Goal: Information Seeking & Learning: Check status

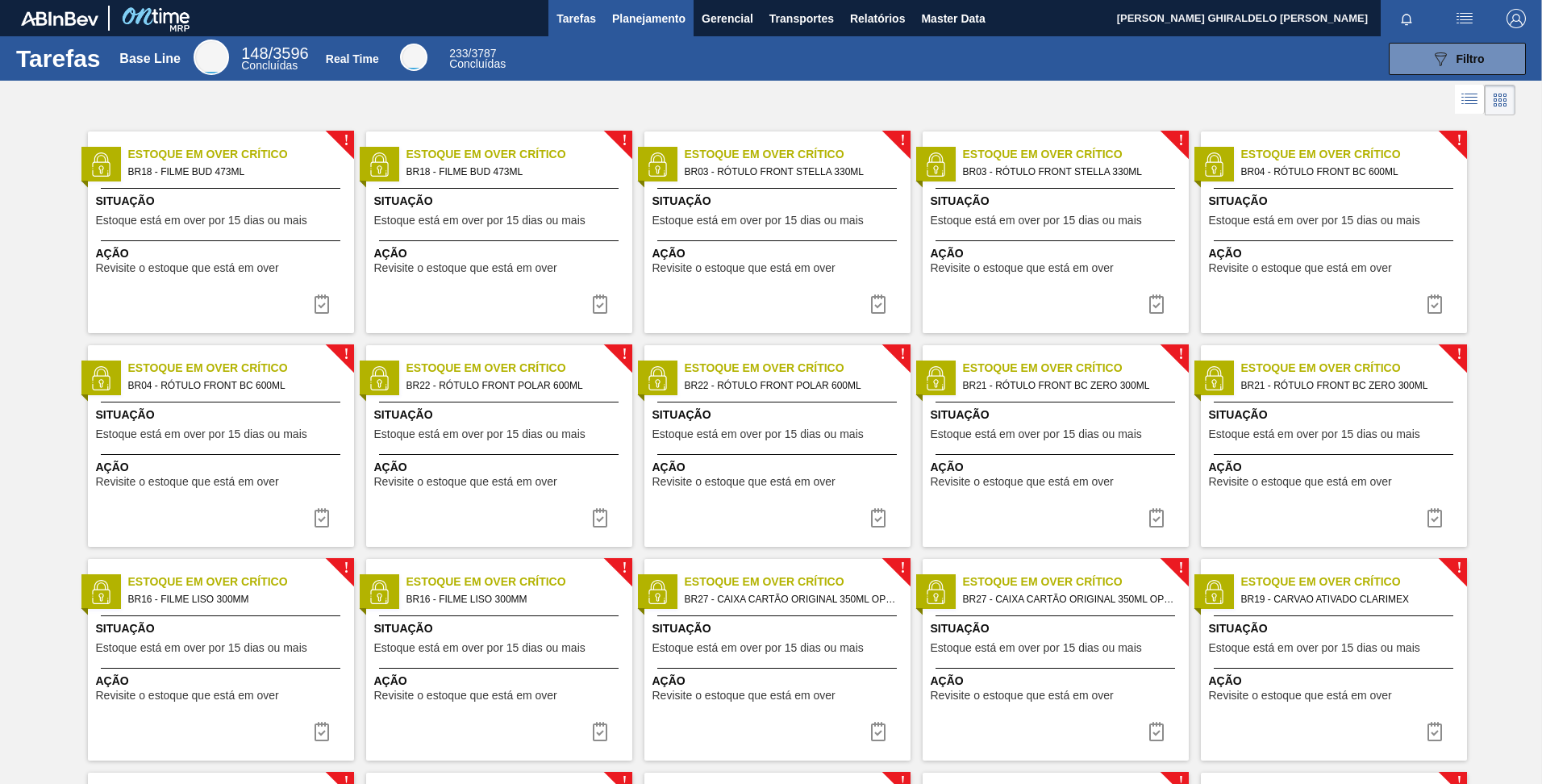
click at [642, 31] on button "Planejamento" at bounding box center [648, 18] width 90 height 37
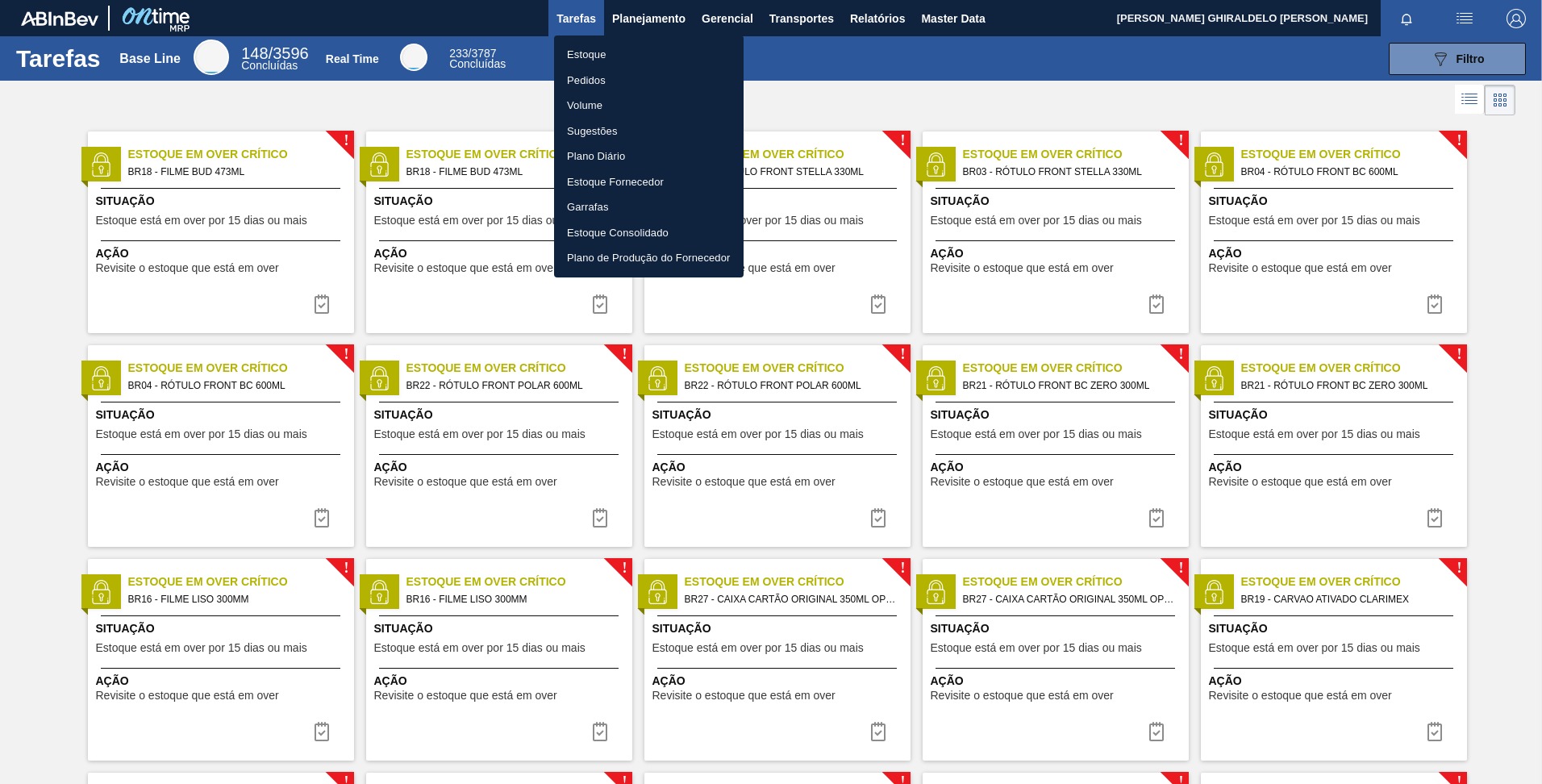
click at [855, 77] on div at bounding box center [771, 392] width 1542 height 784
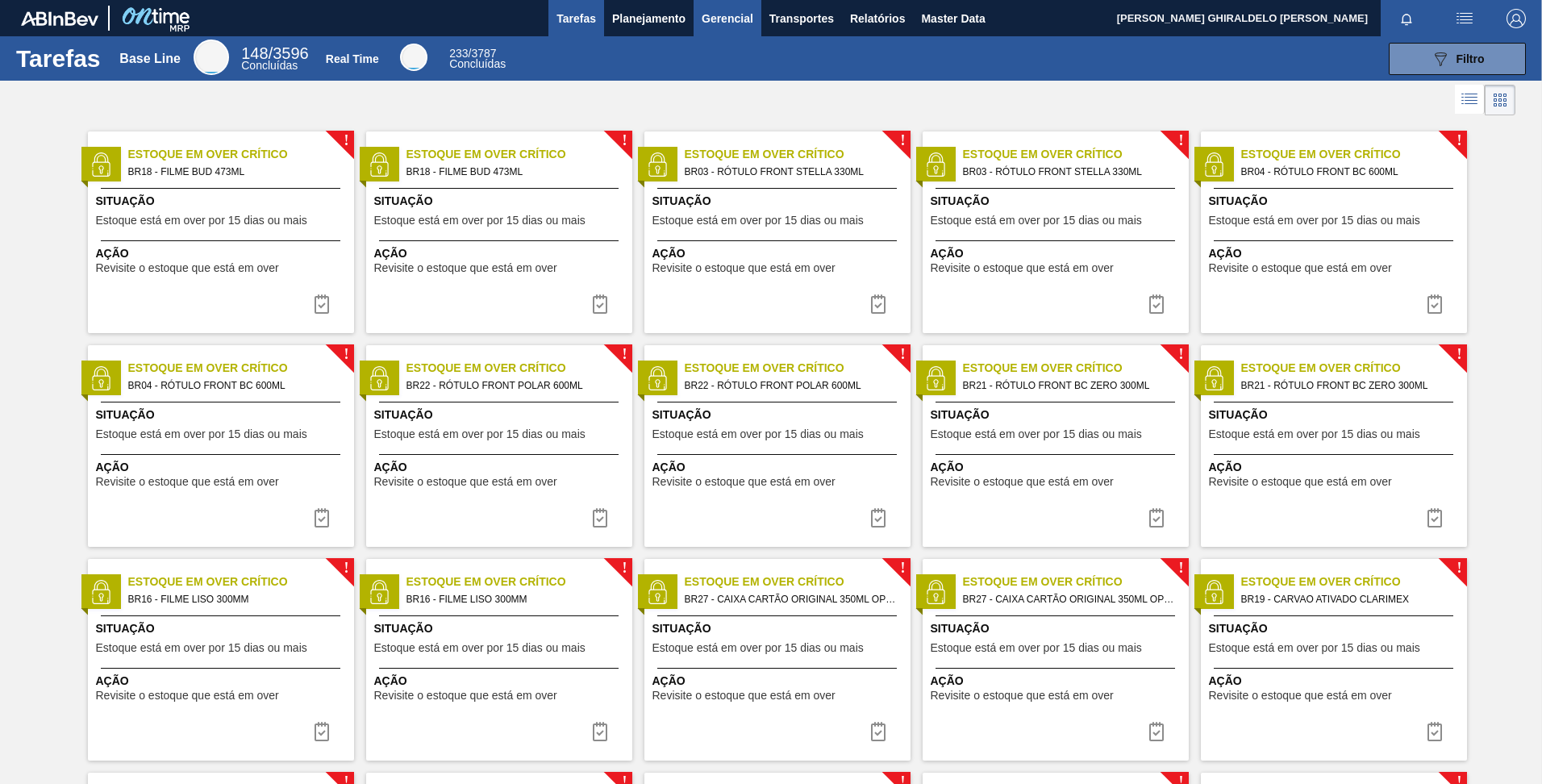
click at [736, 24] on span "Gerencial" at bounding box center [727, 18] width 51 height 19
click at [653, 20] on div at bounding box center [771, 392] width 1542 height 784
click at [653, 20] on span "Planejamento" at bounding box center [648, 18] width 73 height 19
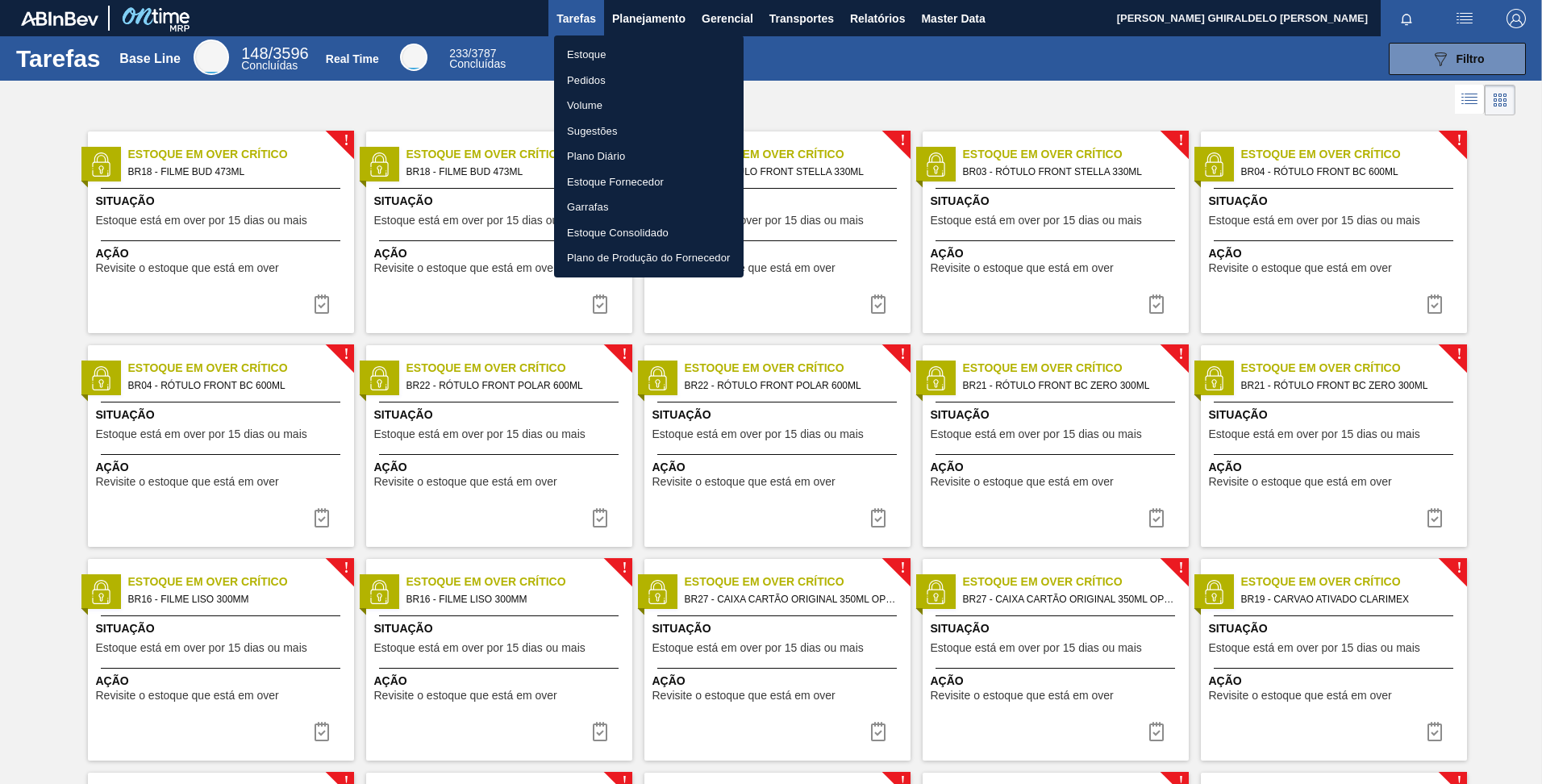
click at [592, 56] on li "Estoque" at bounding box center [648, 55] width 189 height 26
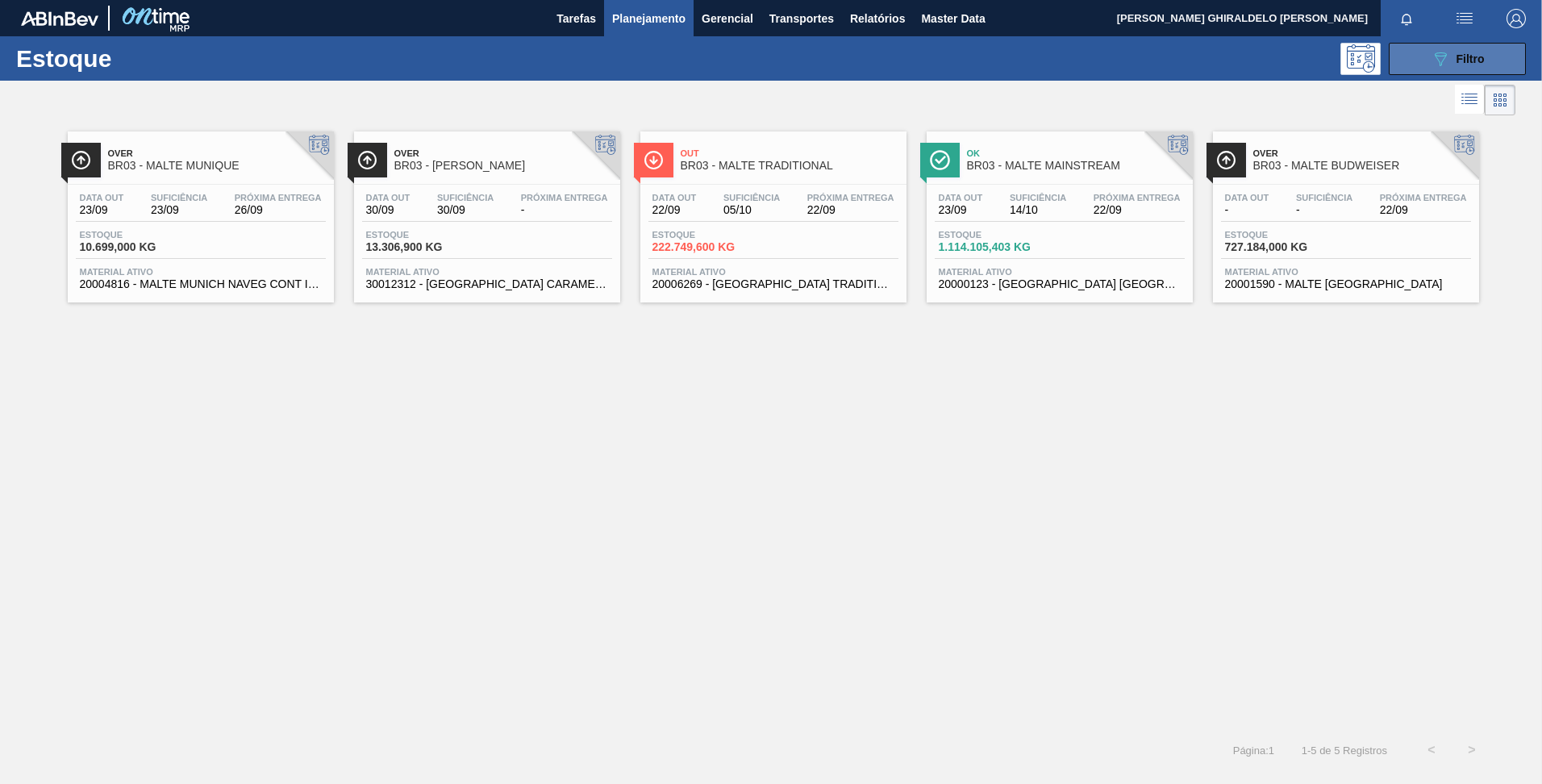
click at [1432, 64] on icon "089F7B8B-B2A5-4AFE-B5C0-19BA573D28AC" at bounding box center [1440, 59] width 19 height 19
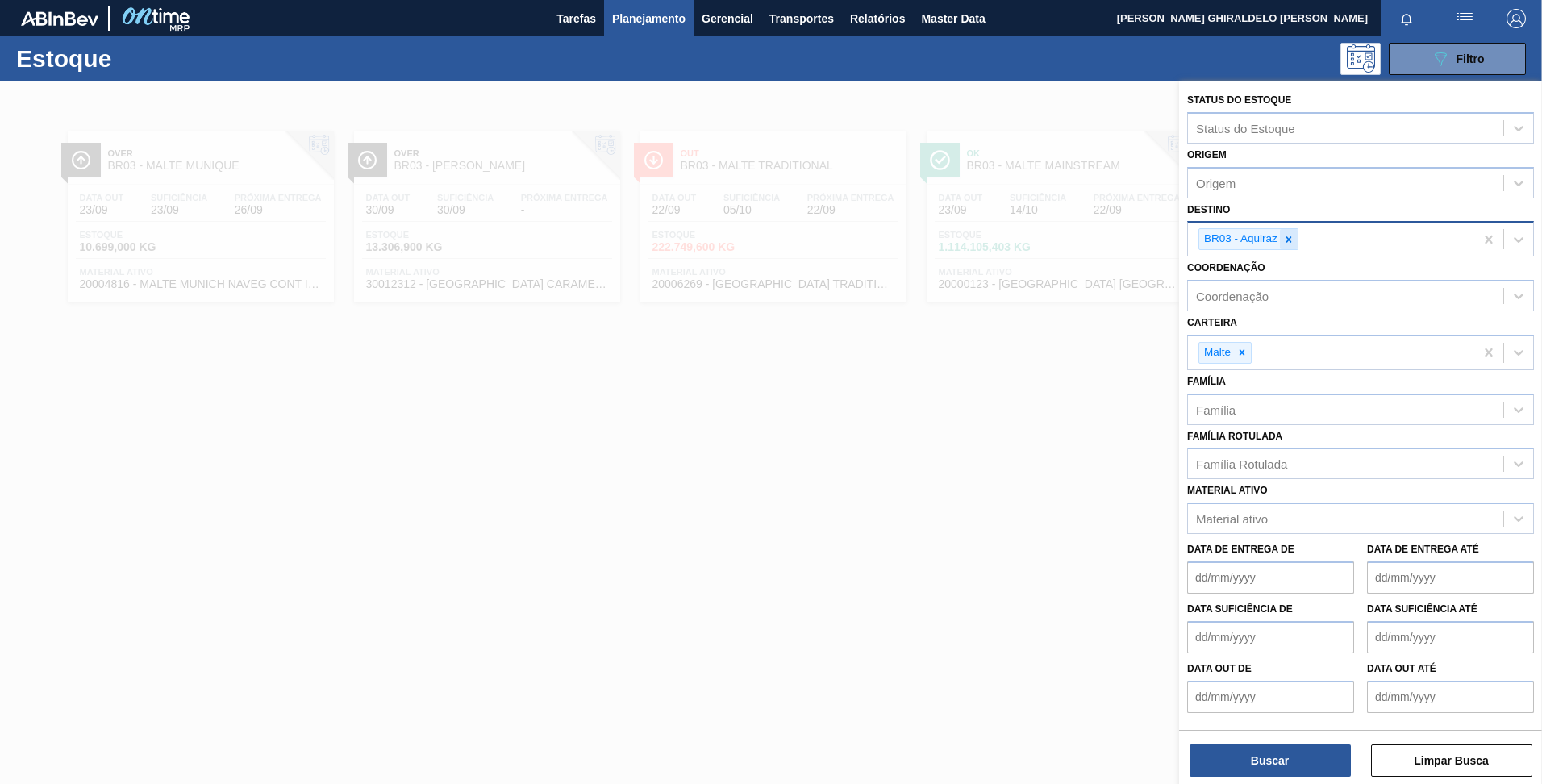
click at [1291, 240] on icon at bounding box center [1288, 239] width 11 height 11
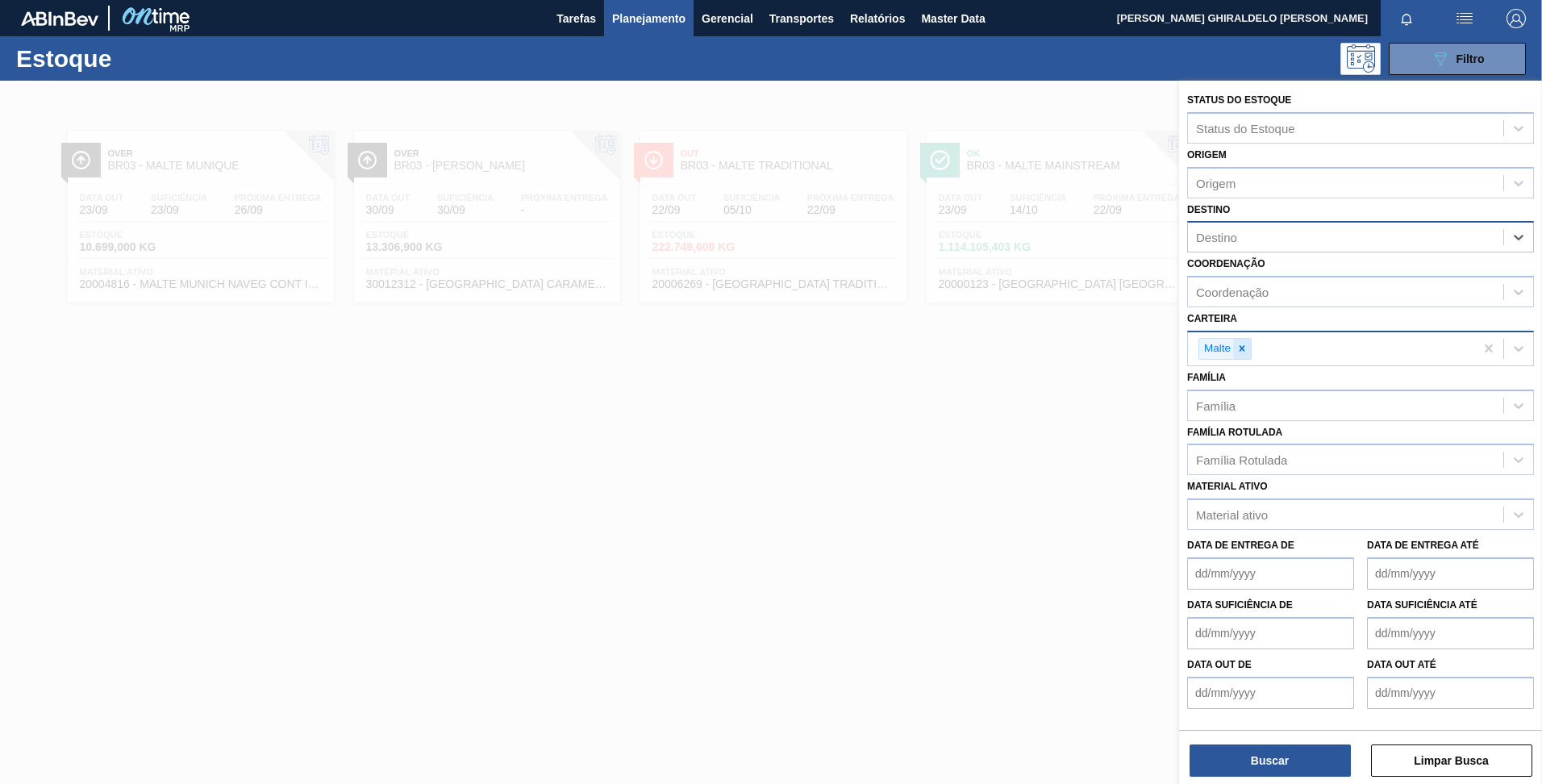
click at [1242, 349] on icon at bounding box center [1242, 349] width 5 height 5
click at [1256, 349] on div "Carteira" at bounding box center [1346, 346] width 316 height 23
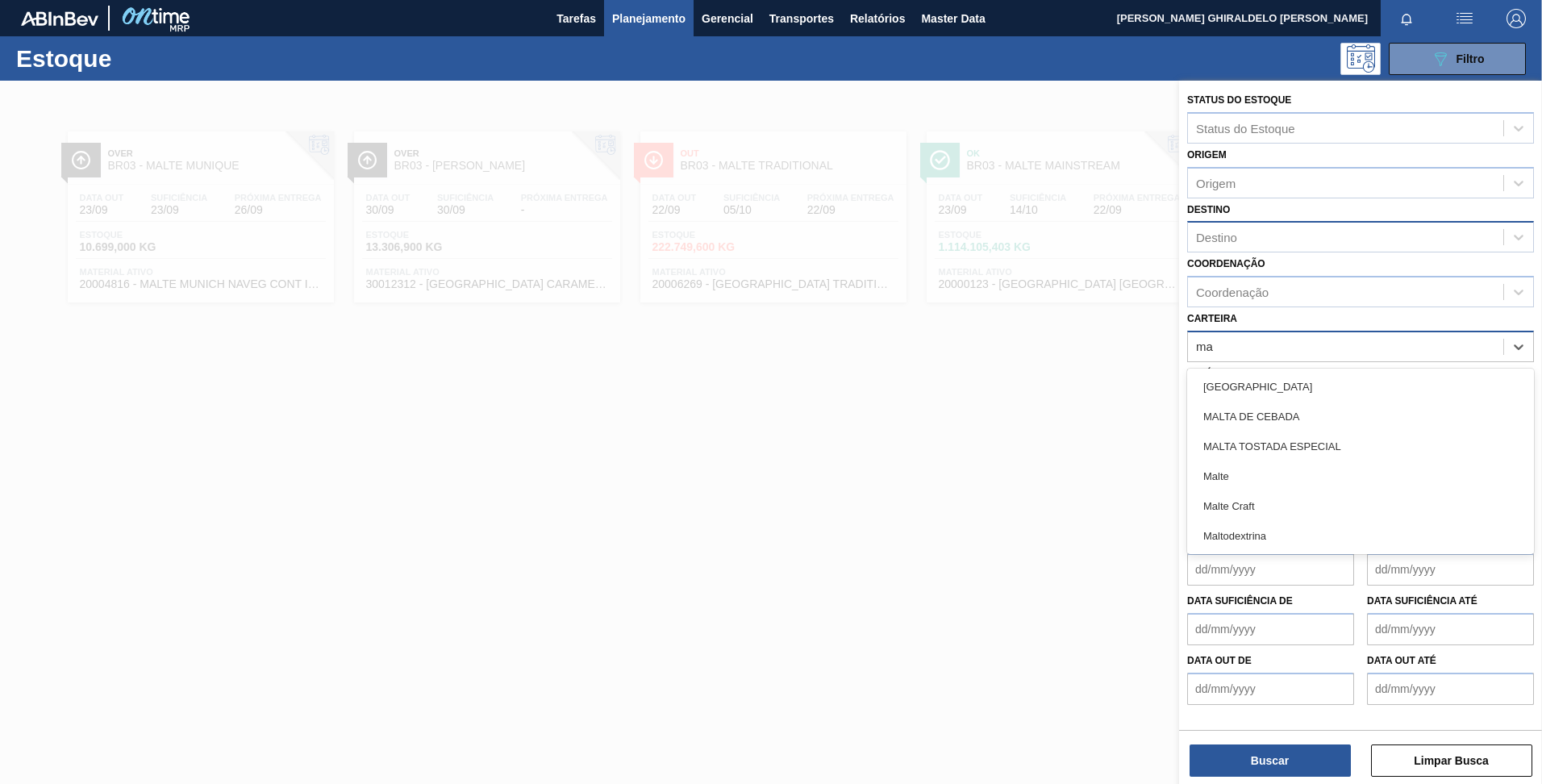
type input "m"
type input "caixa"
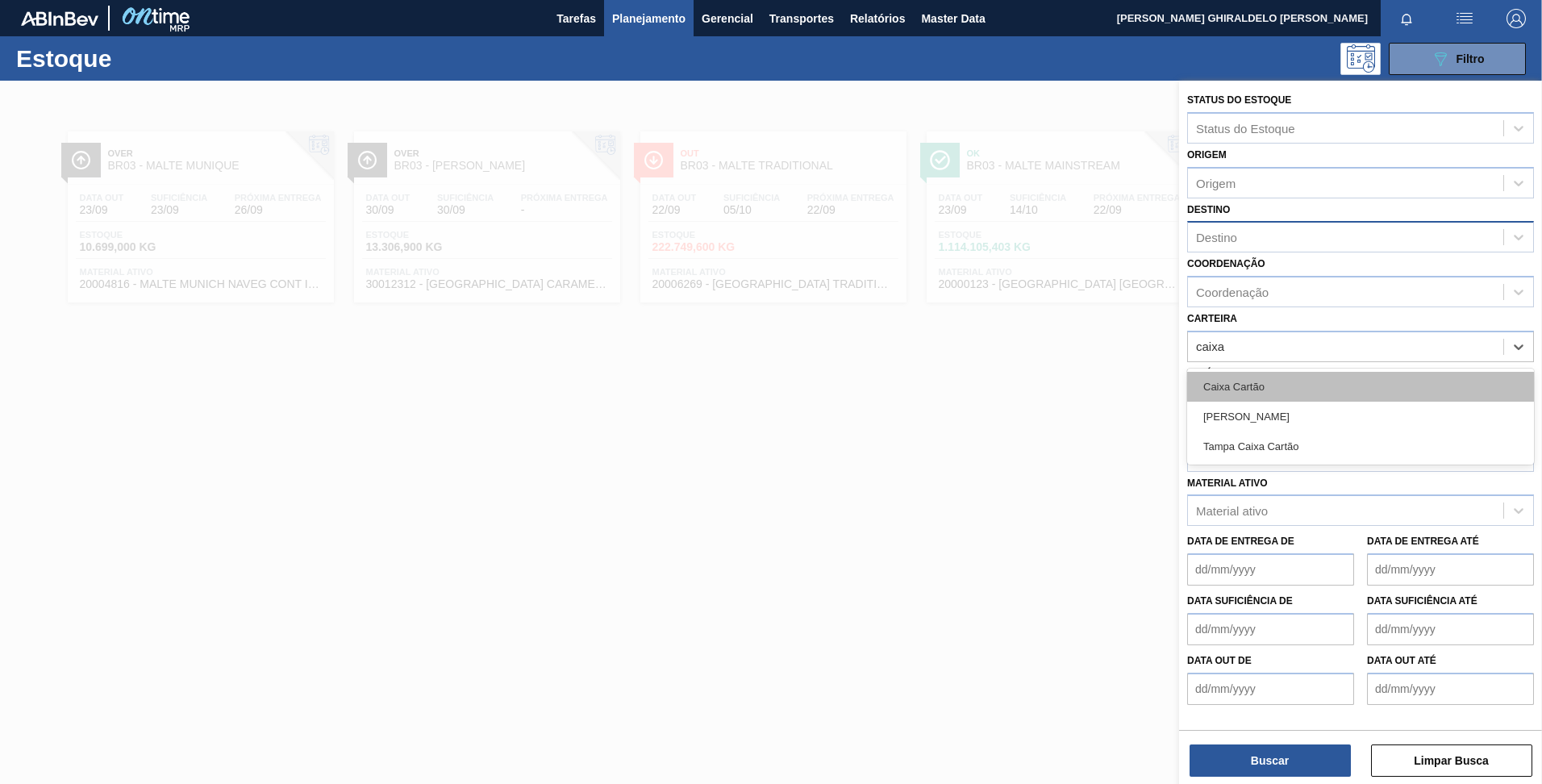
click at [1255, 390] on div "Caixa Cartão" at bounding box center [1360, 387] width 347 height 30
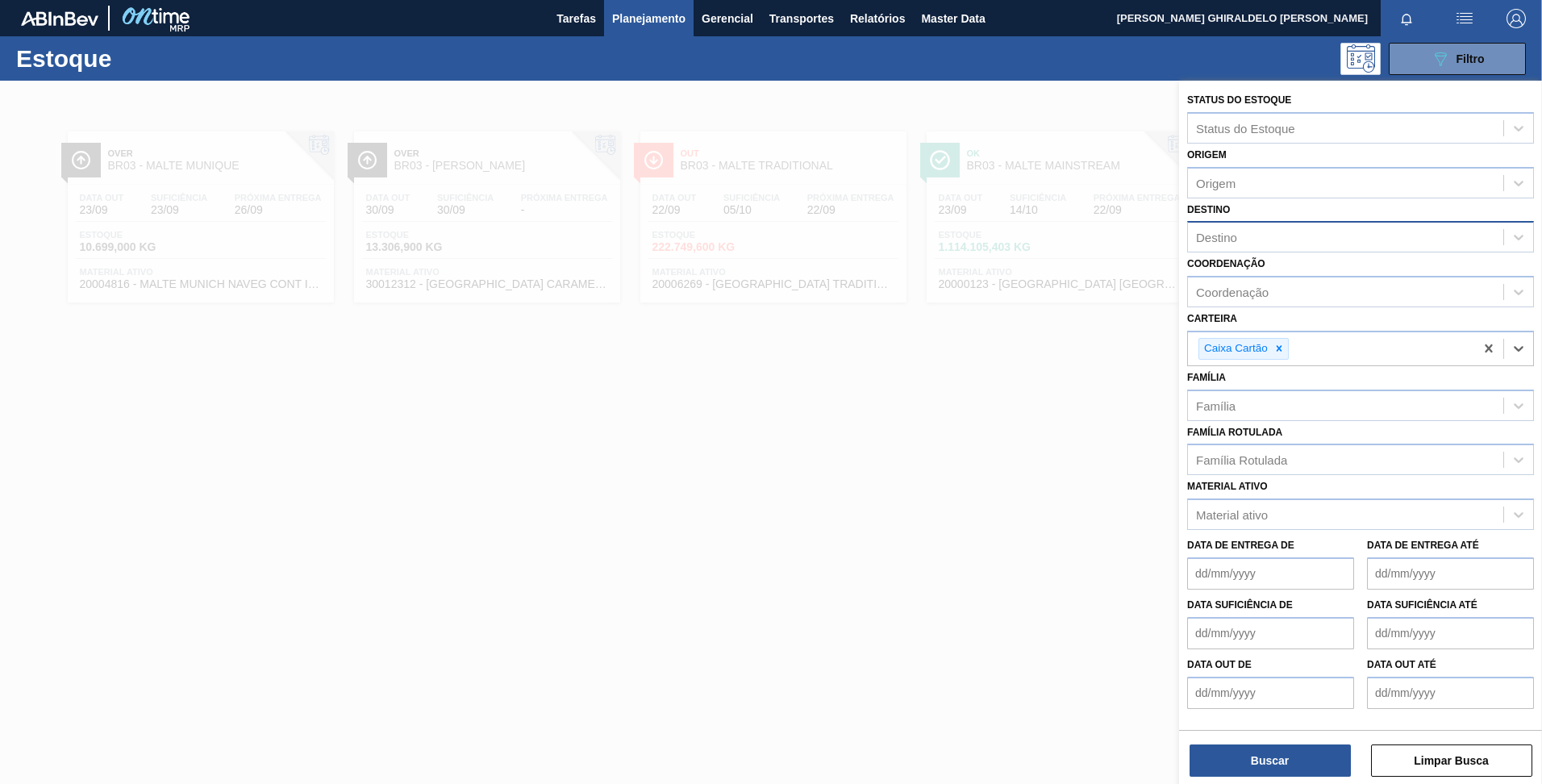
click at [1069, 368] on div at bounding box center [771, 473] width 1542 height 784
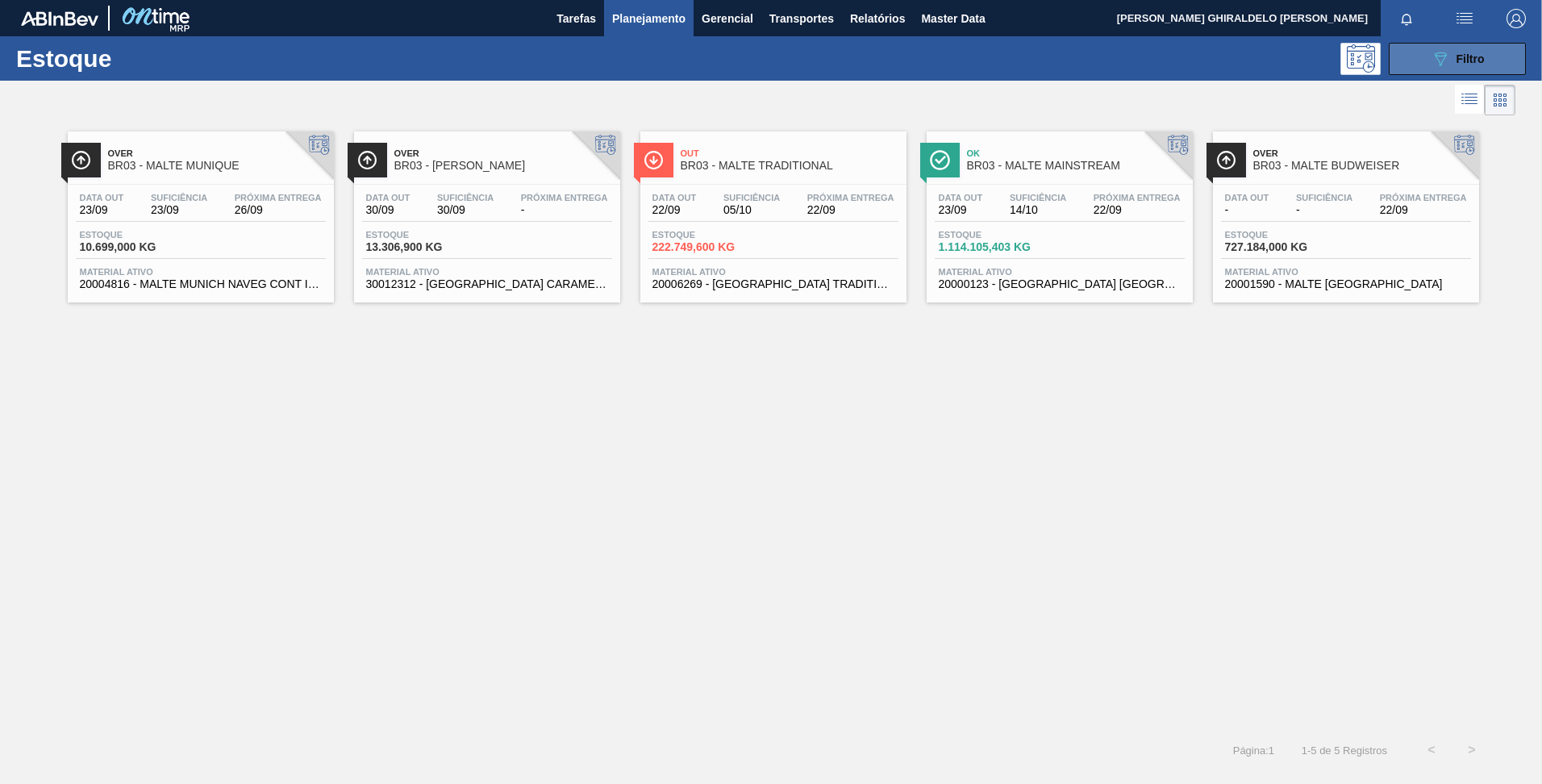
click at [1423, 63] on button "089F7B8B-B2A5-4AFE-B5C0-19BA573D28AC Filtro" at bounding box center [1458, 58] width 137 height 32
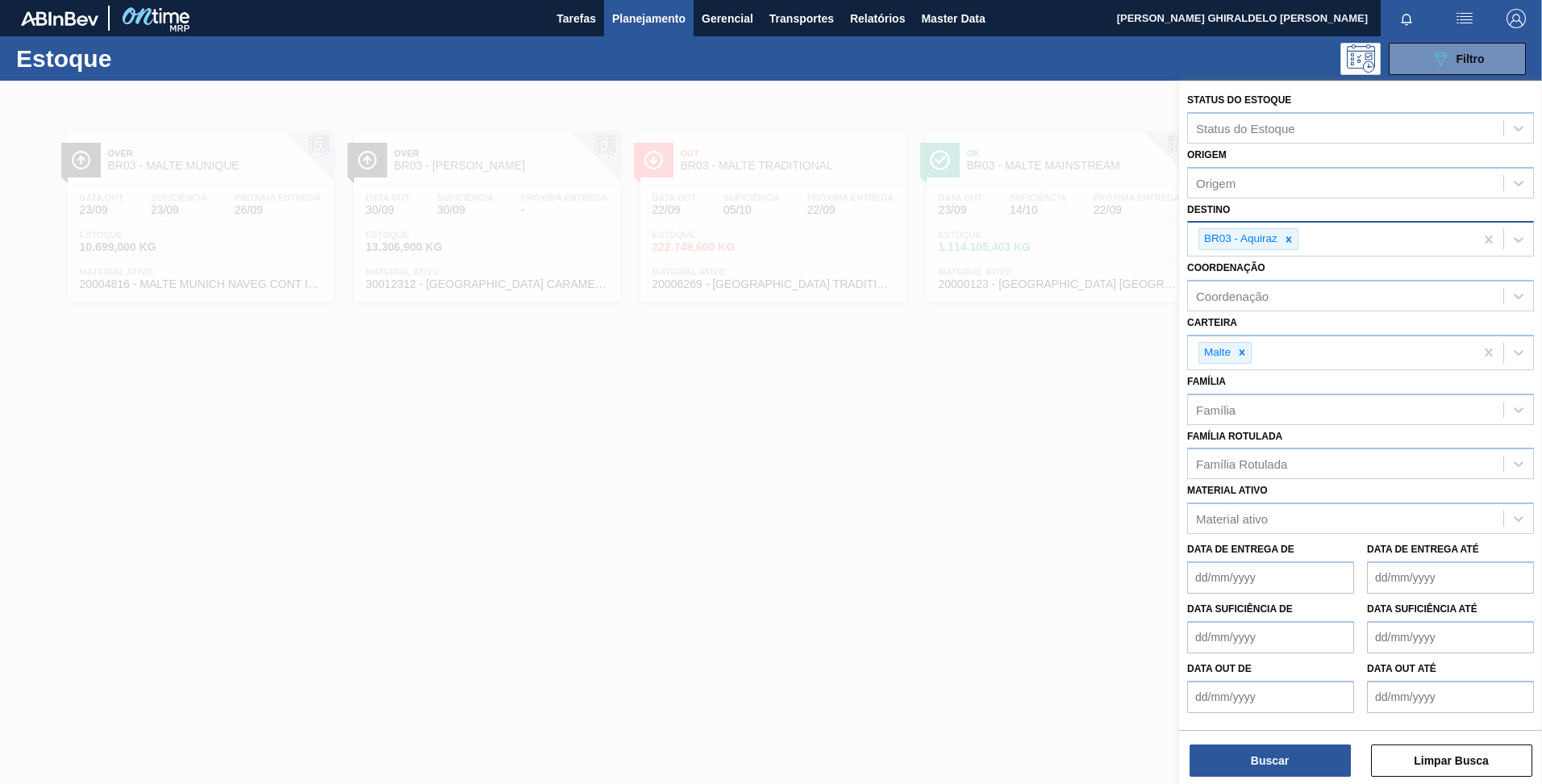
click at [1299, 243] on div "BR03 - Aquiraz" at bounding box center [1331, 239] width 286 height 33
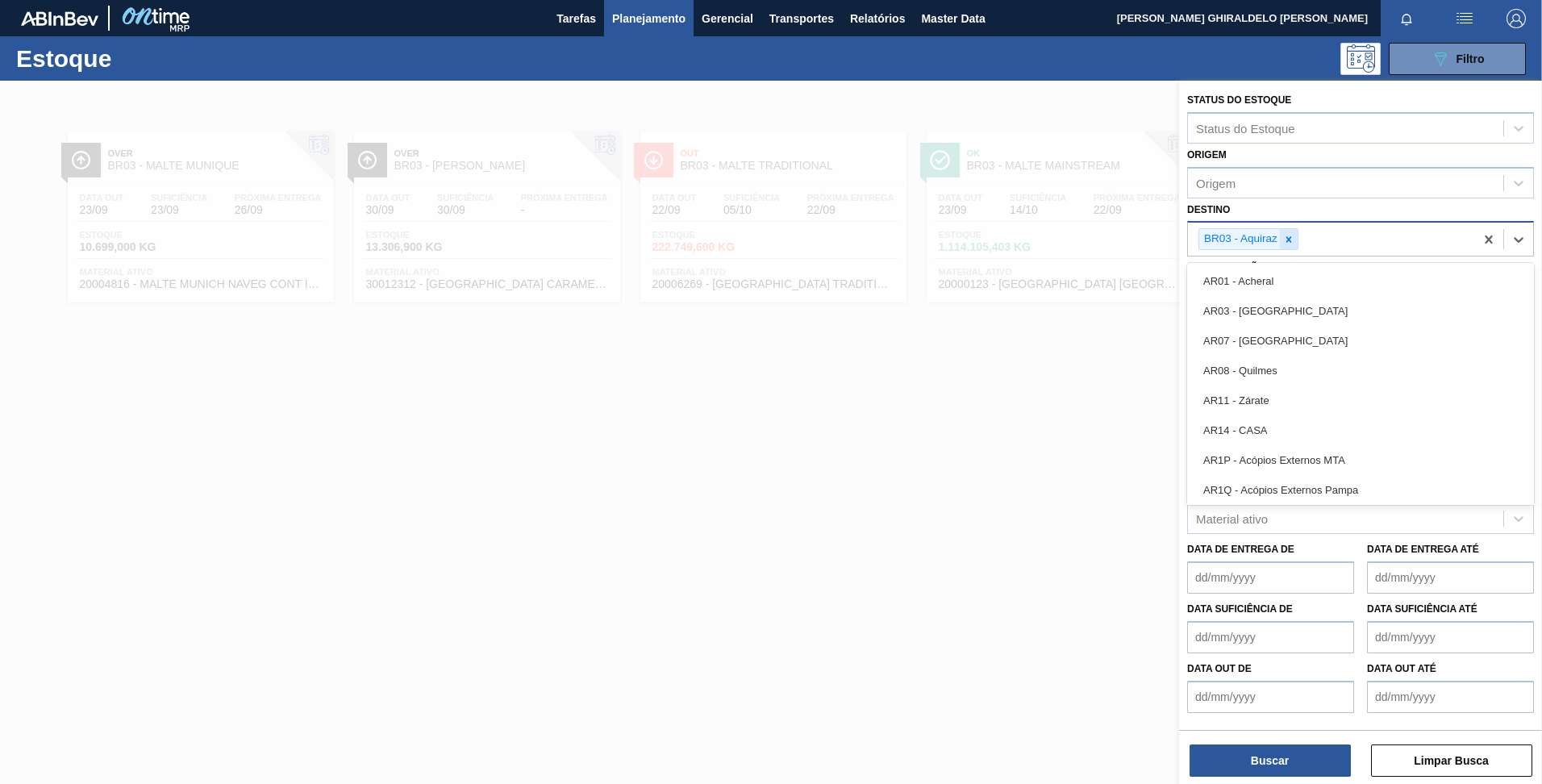
click at [1293, 240] on icon at bounding box center [1288, 239] width 11 height 11
click at [1342, 207] on div "Destino option BR03 - Aquiraz, deselected. option AR01 - Acheral focused, 1 of …" at bounding box center [1360, 225] width 347 height 55
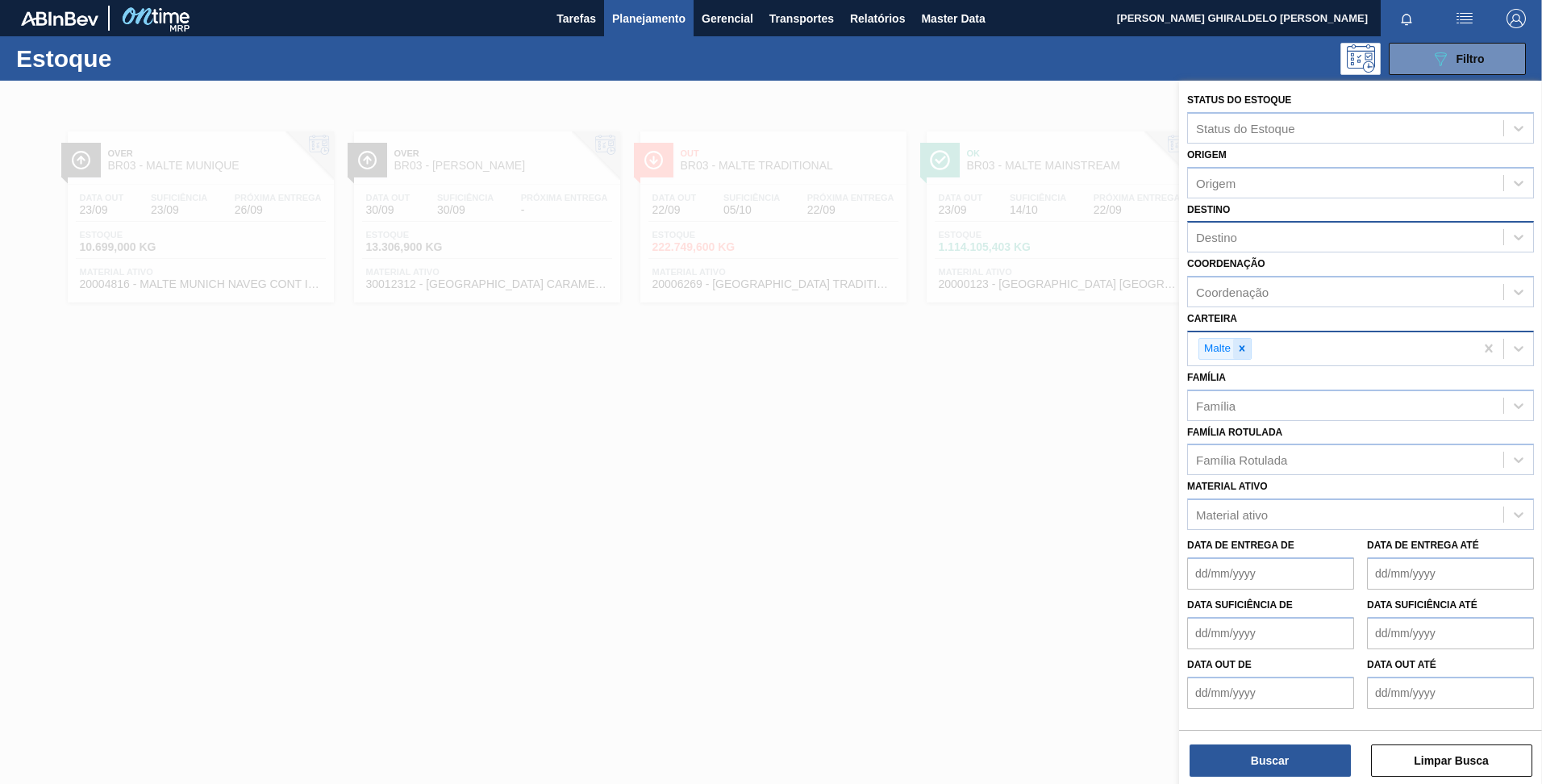
click at [1239, 344] on icon at bounding box center [1241, 348] width 11 height 11
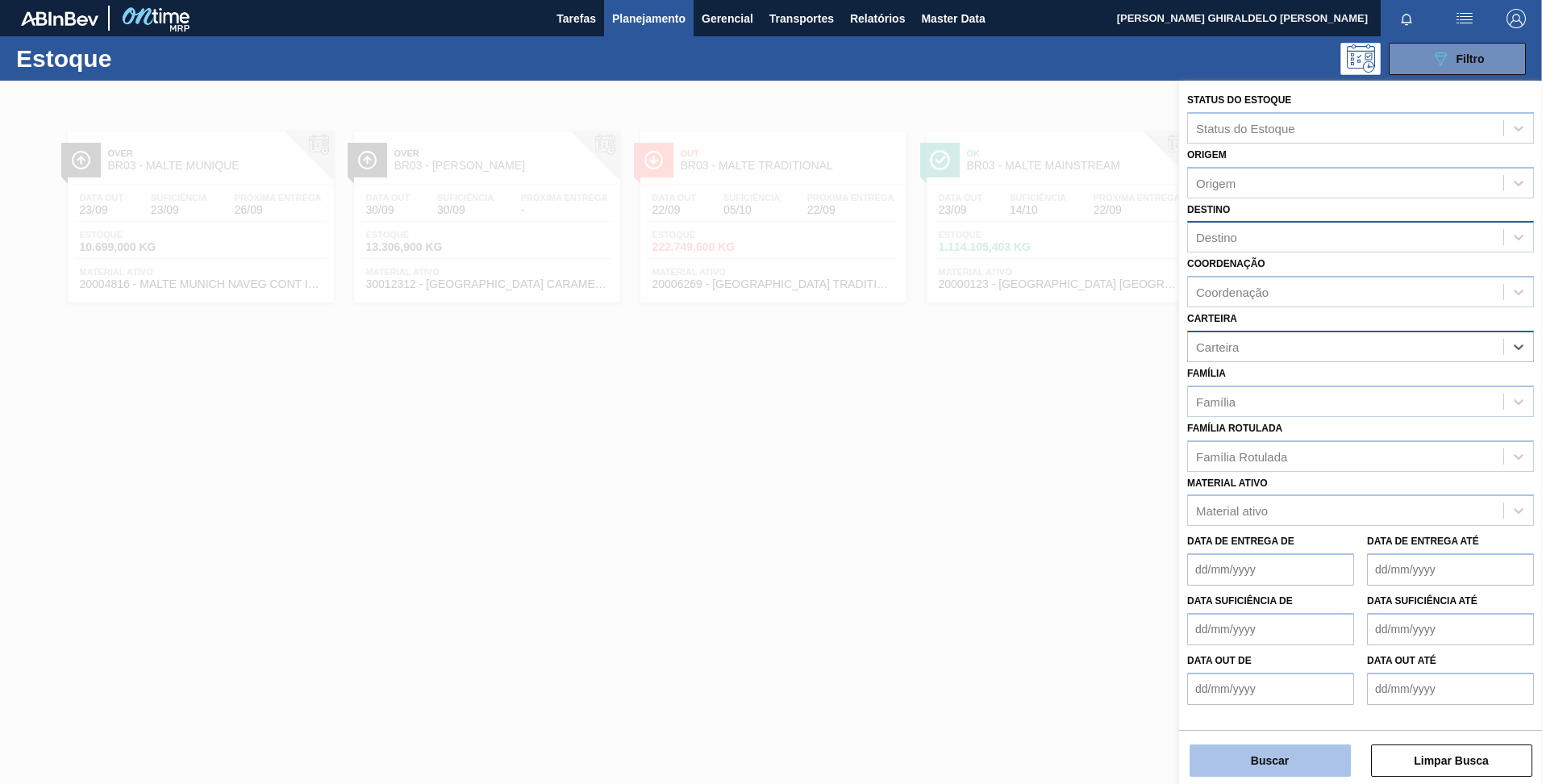
click at [1248, 754] on button "Buscar" at bounding box center [1271, 760] width 162 height 32
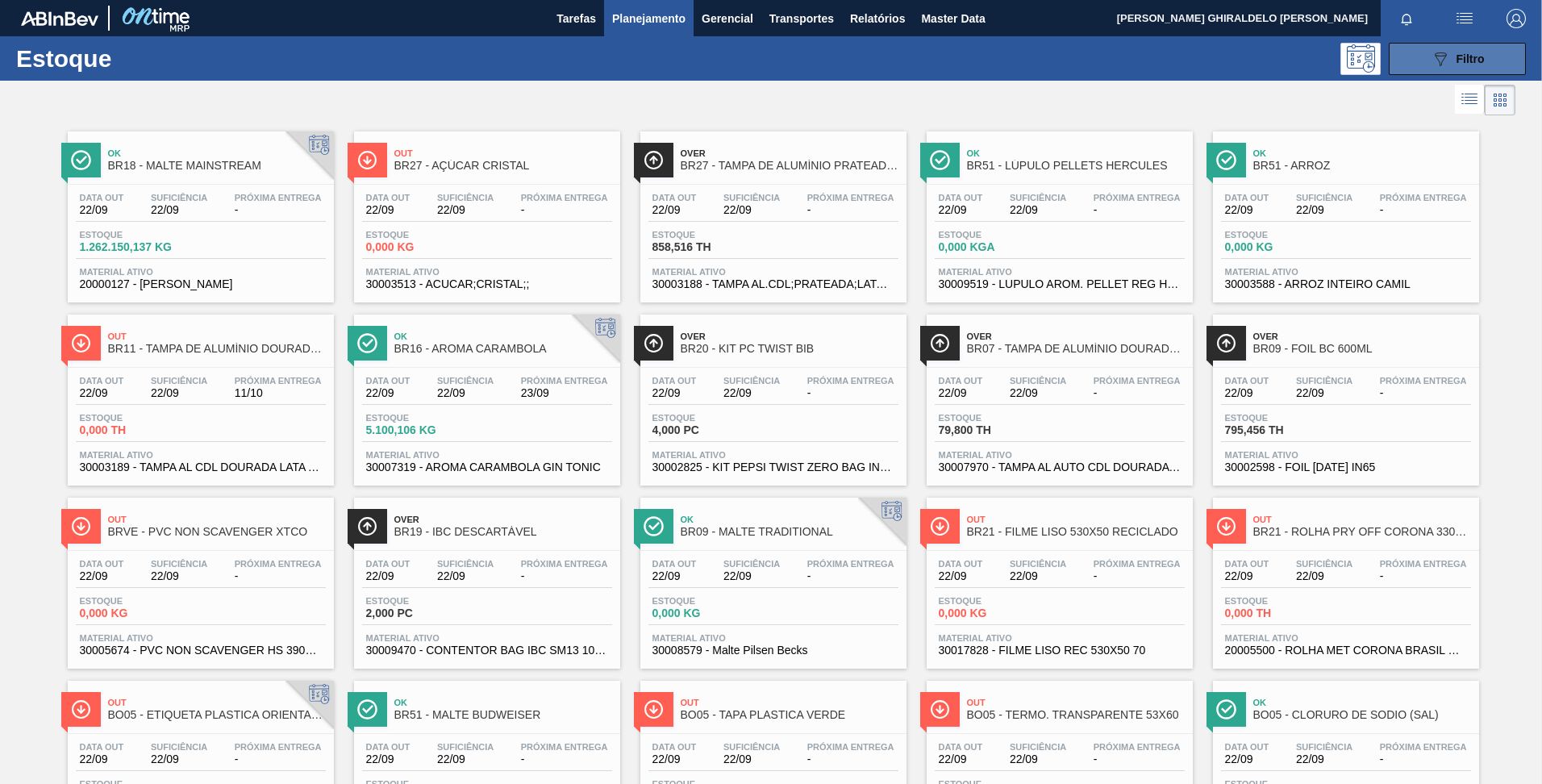
click at [1390, 70] on button "089F7B8B-B2A5-4AFE-B5C0-19BA573D28AC Filtro" at bounding box center [1458, 58] width 137 height 32
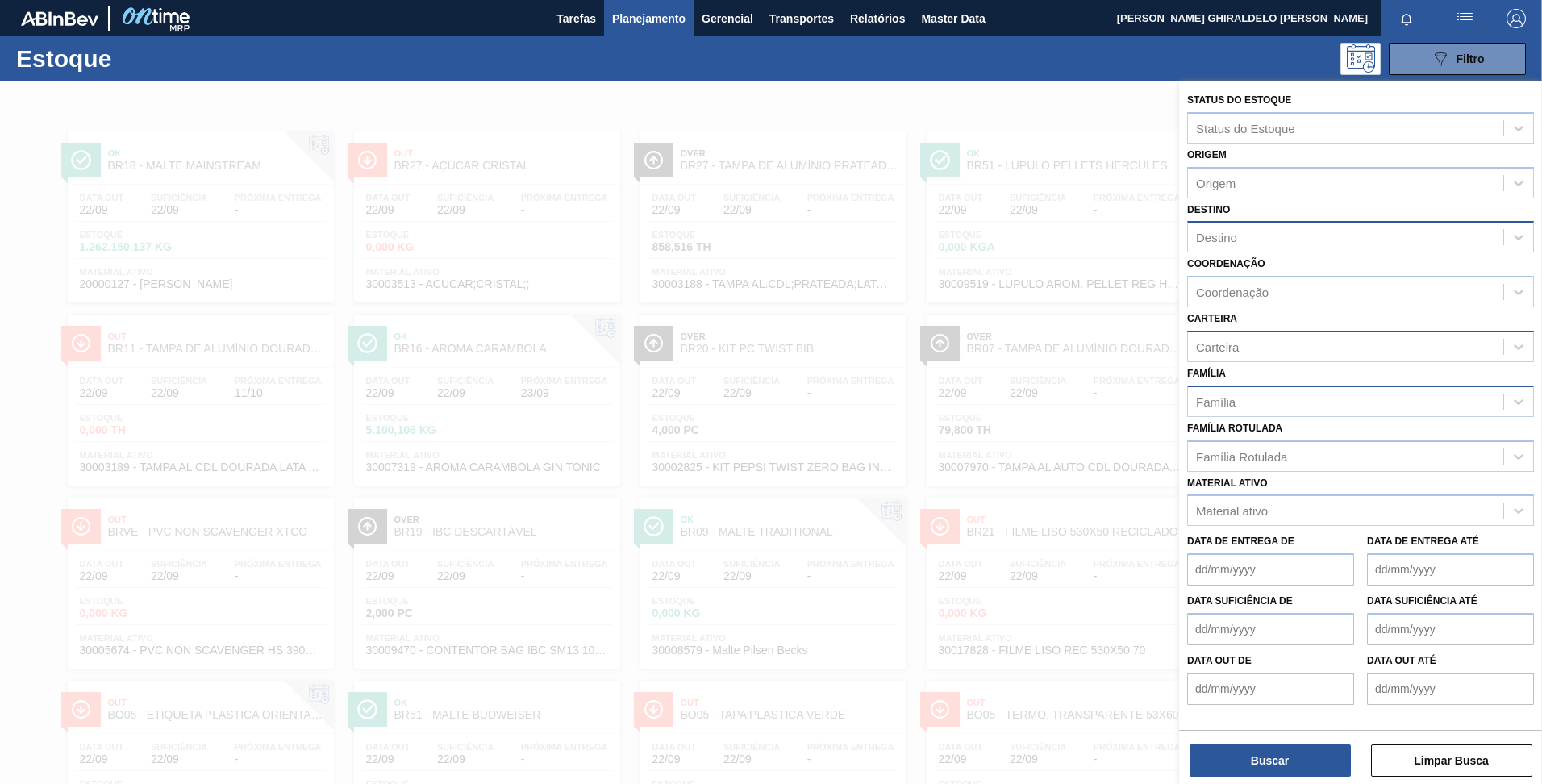
click at [1232, 401] on div "Família" at bounding box center [1215, 402] width 39 height 14
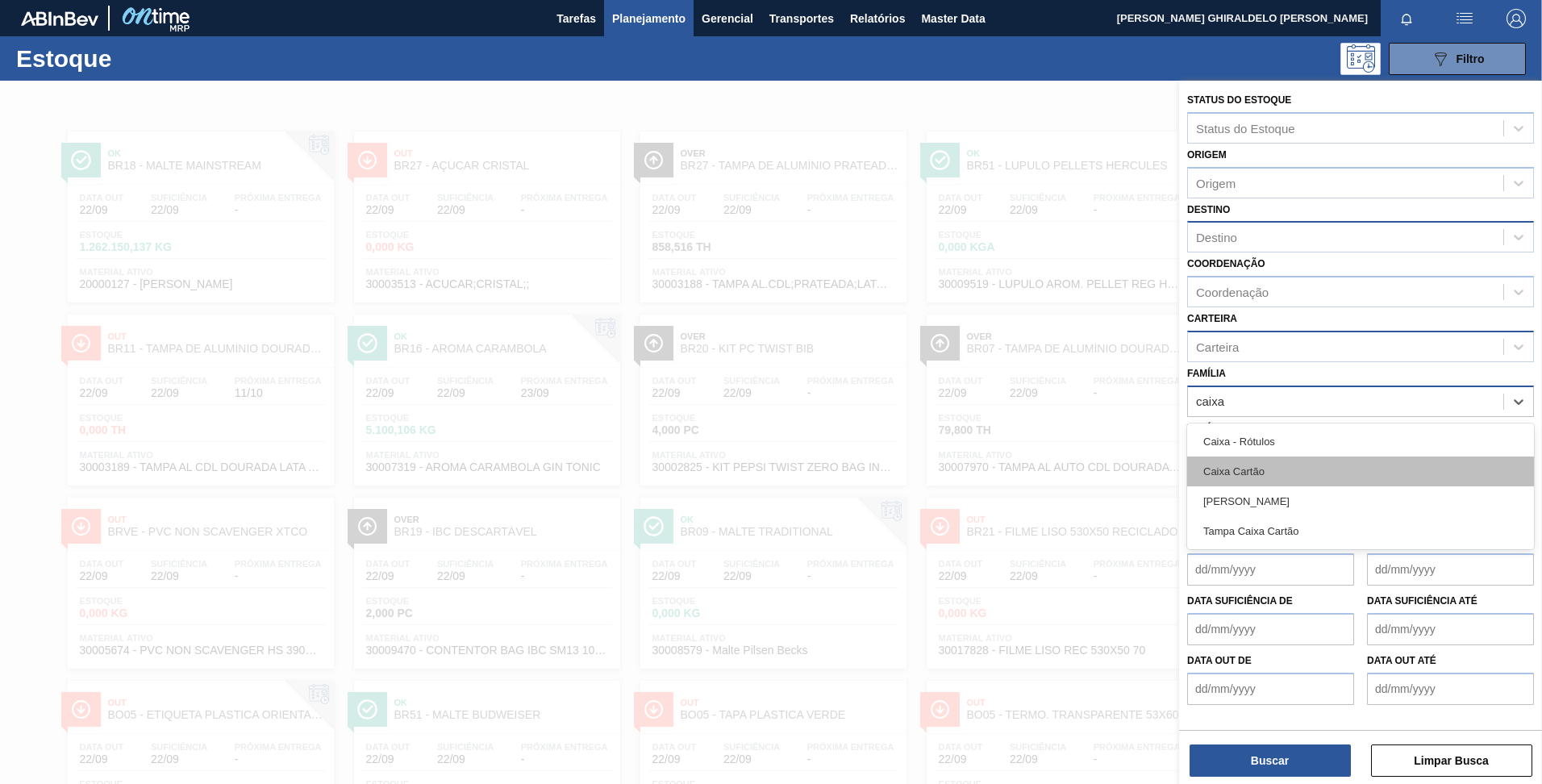
type input "caixa"
click at [1243, 468] on div "Caixa Cartão" at bounding box center [1360, 471] width 347 height 30
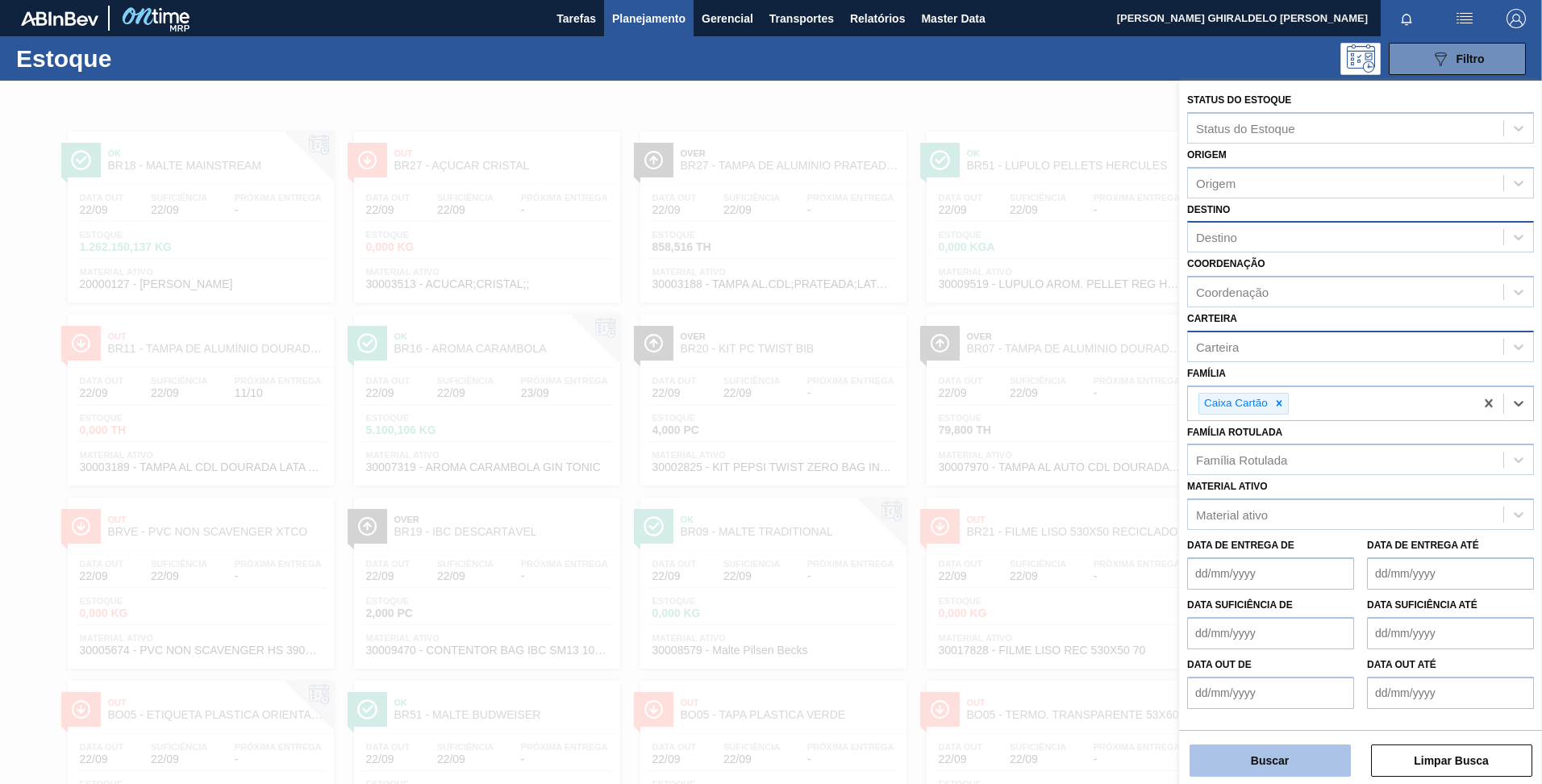
click at [1244, 754] on button "Buscar" at bounding box center [1271, 760] width 162 height 32
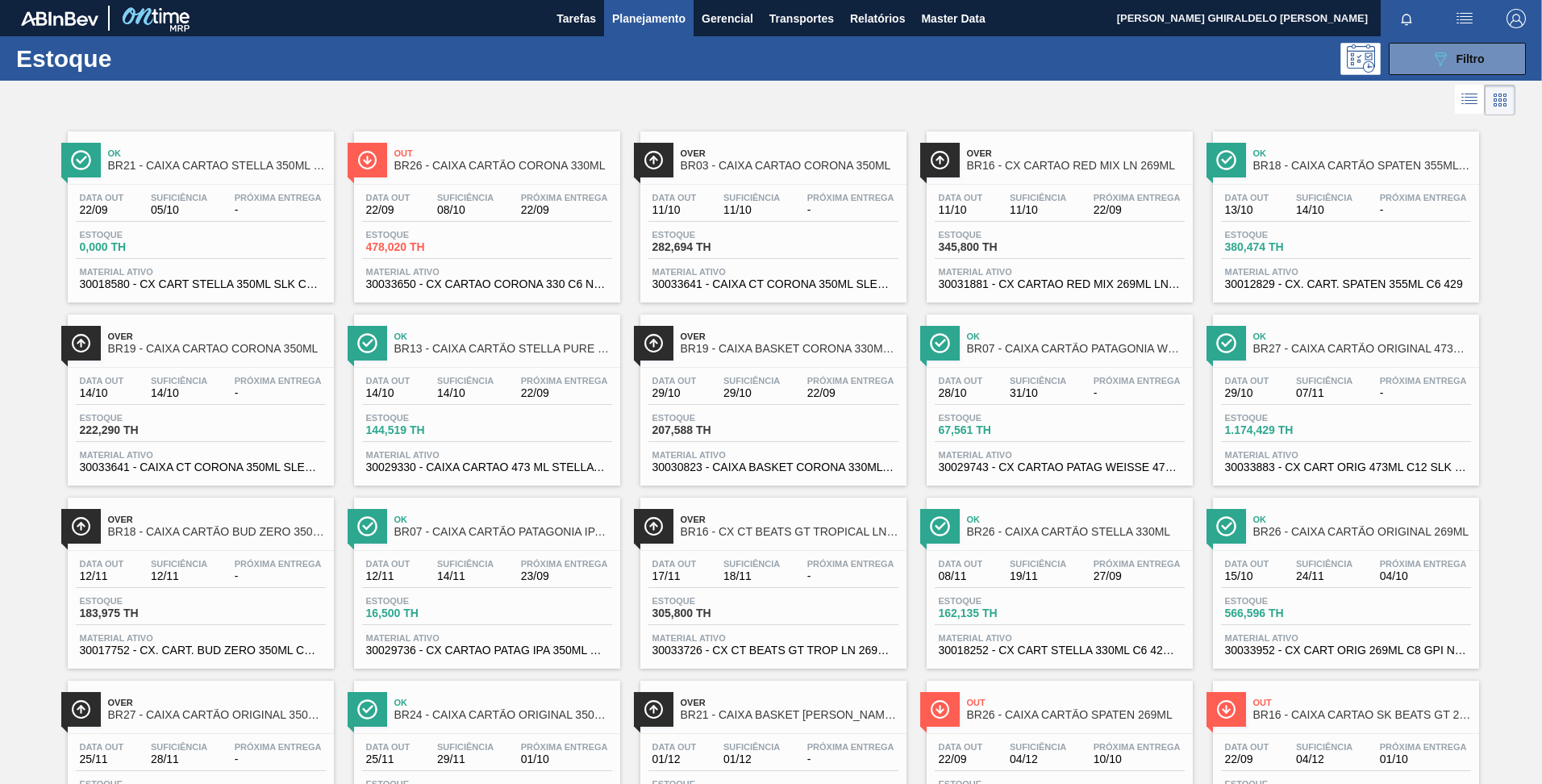
click at [456, 167] on span "BR26 - CAIXA CARTÃO CORONA 330ML" at bounding box center [503, 166] width 218 height 12
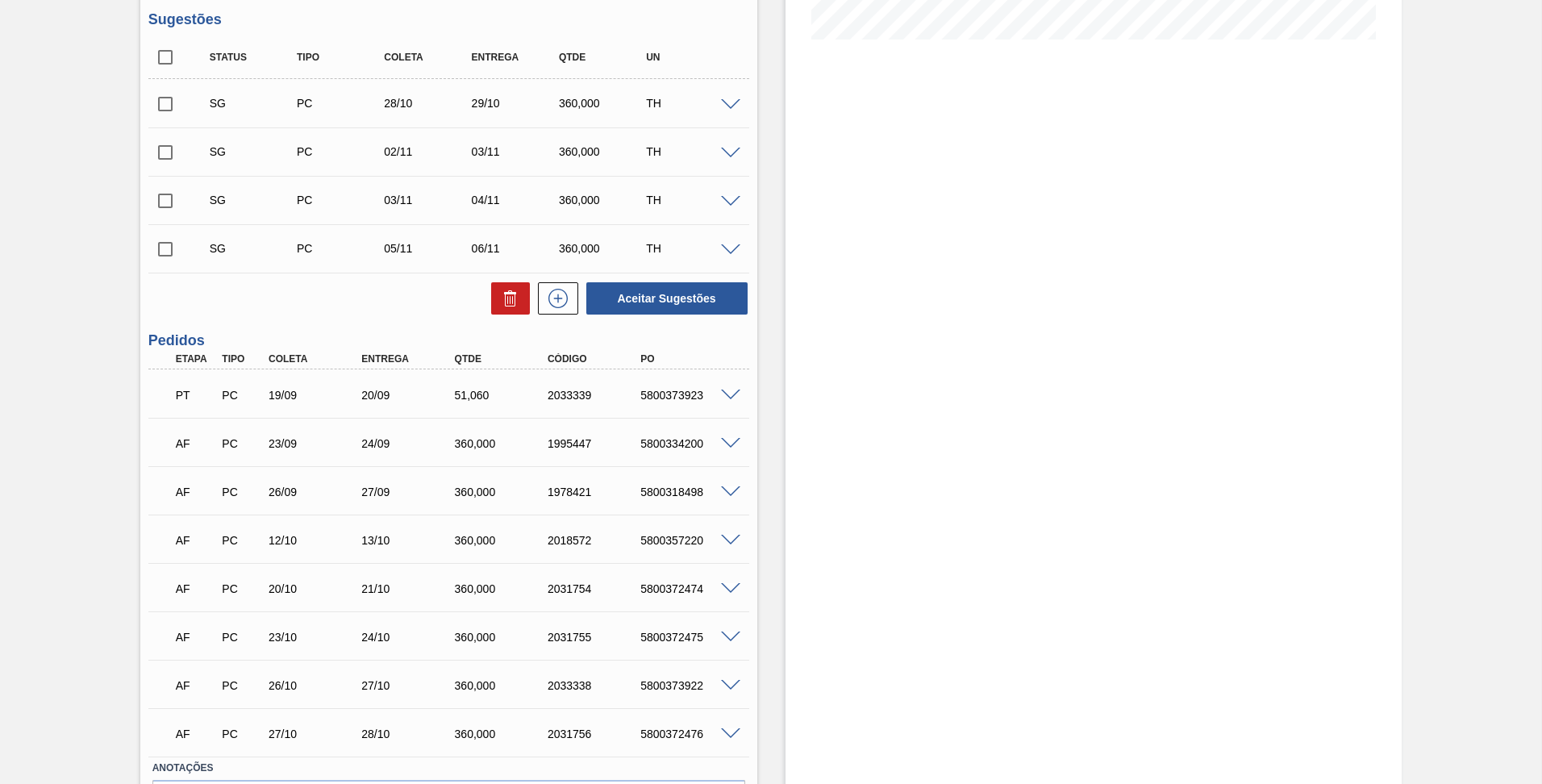
scroll to position [431, 0]
click at [726, 101] on span at bounding box center [730, 106] width 19 height 12
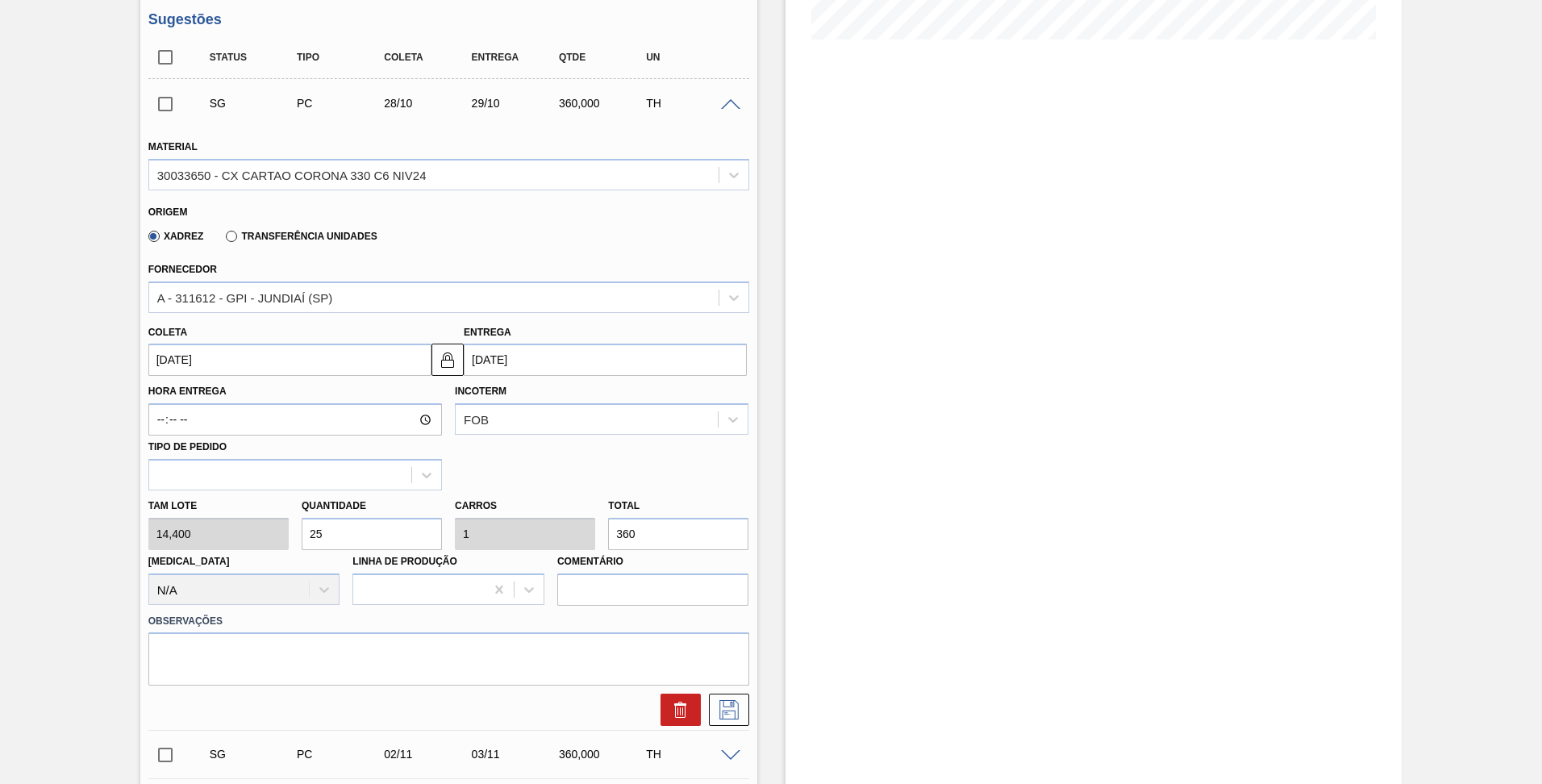
scroll to position [430, 0]
click at [734, 105] on span at bounding box center [730, 107] width 19 height 12
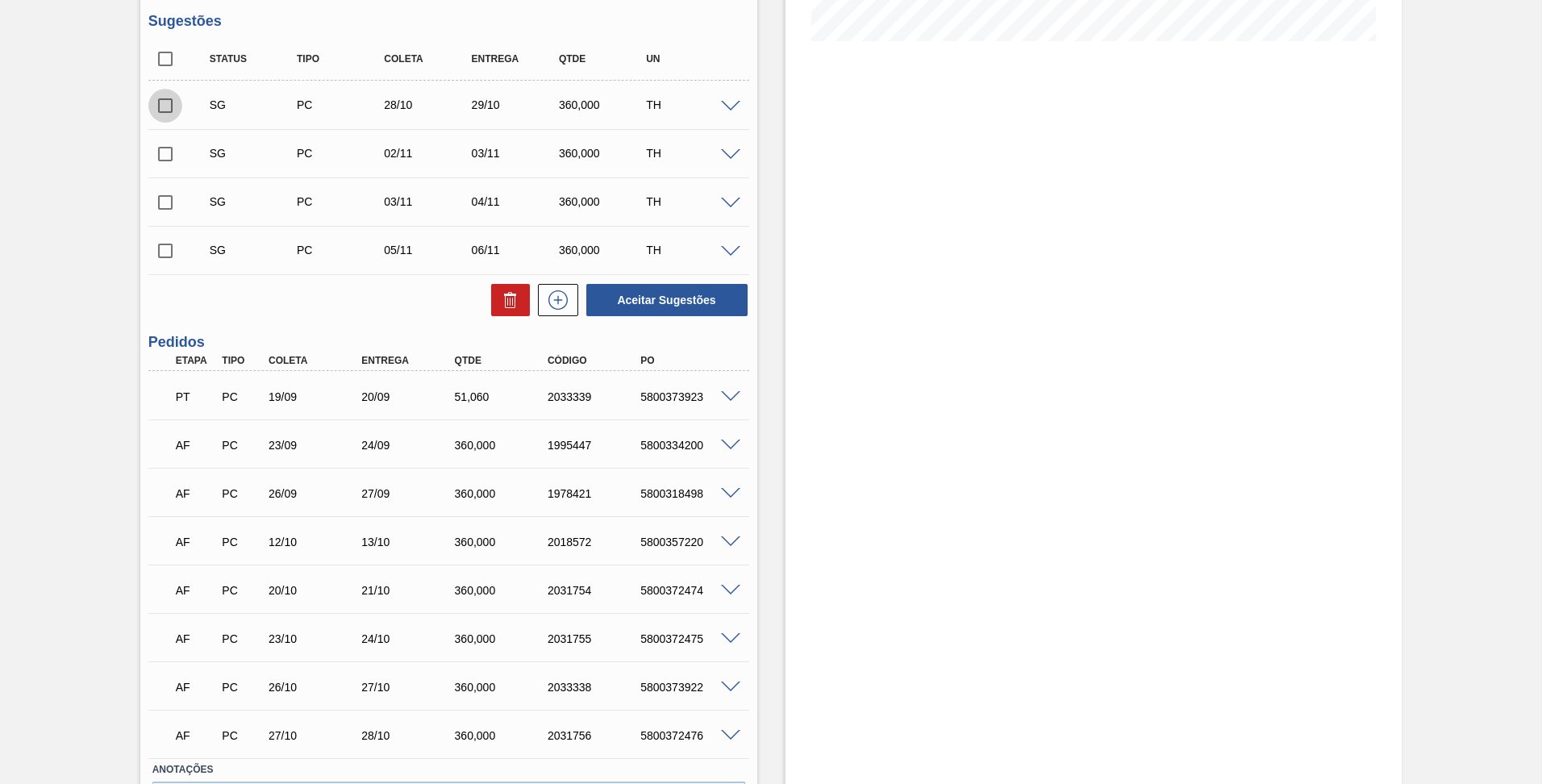
click at [162, 102] on input "checkbox" at bounding box center [165, 105] width 34 height 34
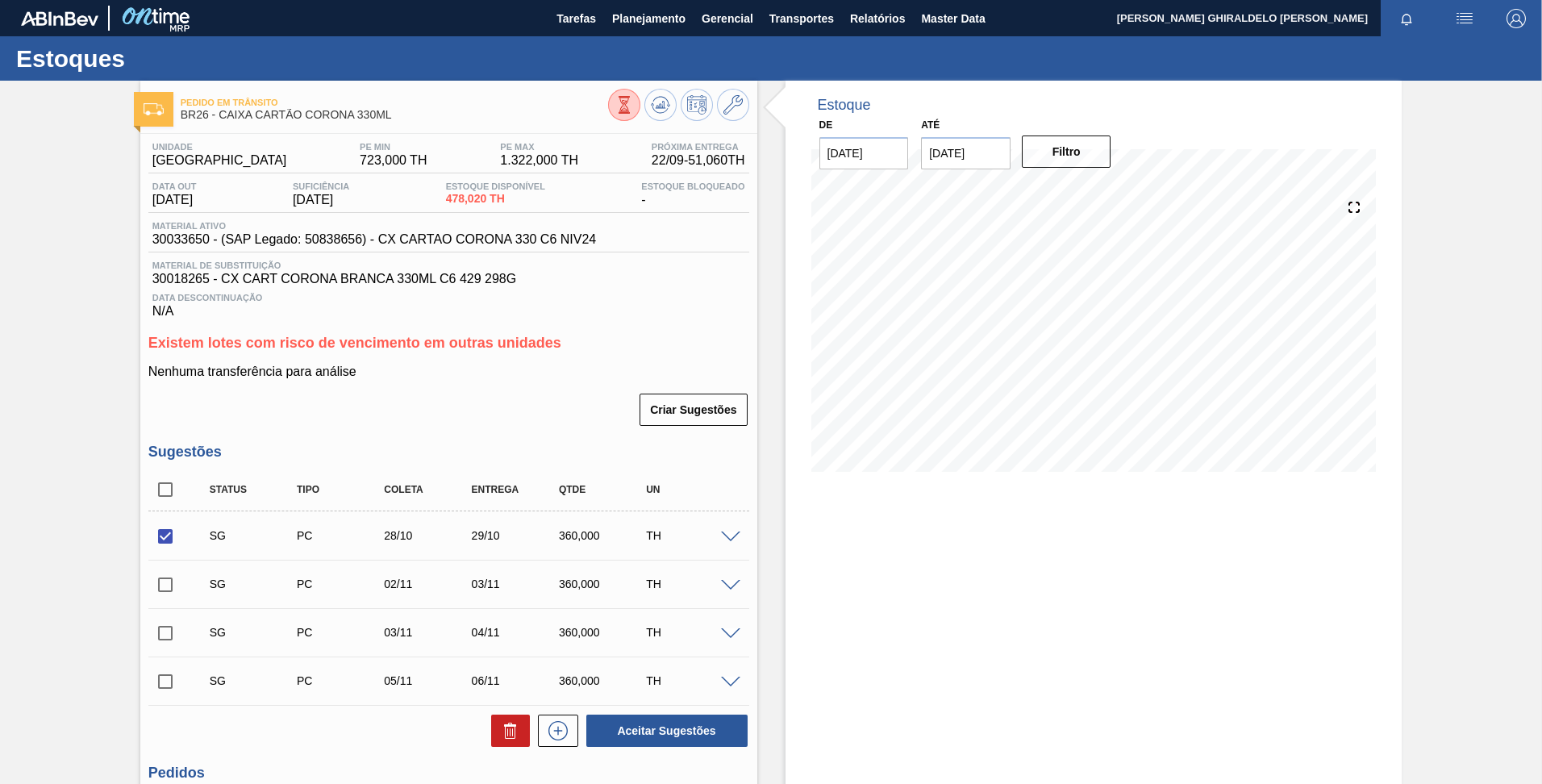
scroll to position [65, 0]
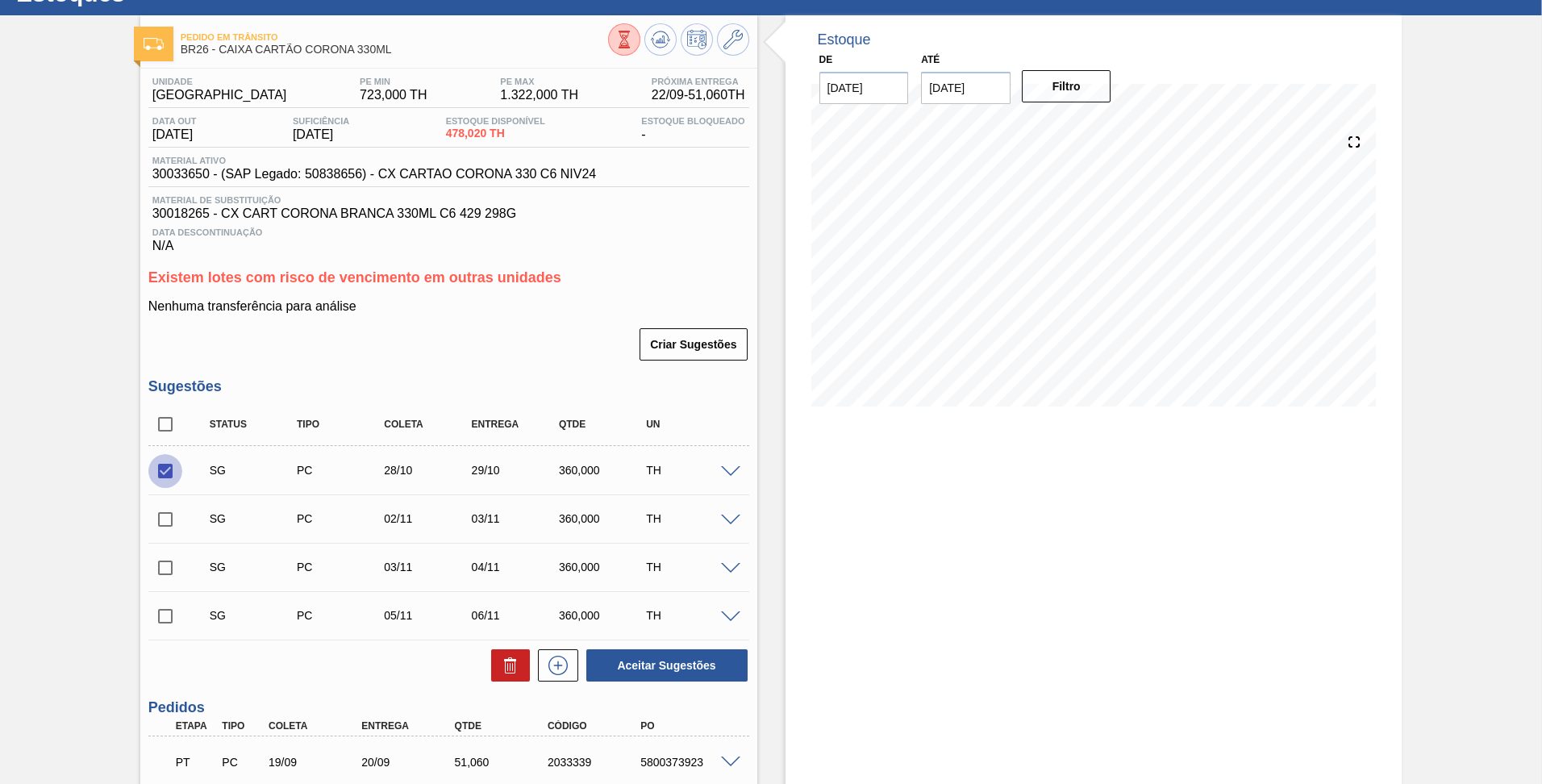
click at [169, 465] on input "checkbox" at bounding box center [165, 470] width 34 height 34
checkbox input "false"
click at [998, 95] on input "[DATE]" at bounding box center [966, 88] width 90 height 32
click at [1104, 125] on button "Next Month" at bounding box center [1101, 126] width 11 height 11
click at [1090, 287] on div "29" at bounding box center [1097, 282] width 22 height 22
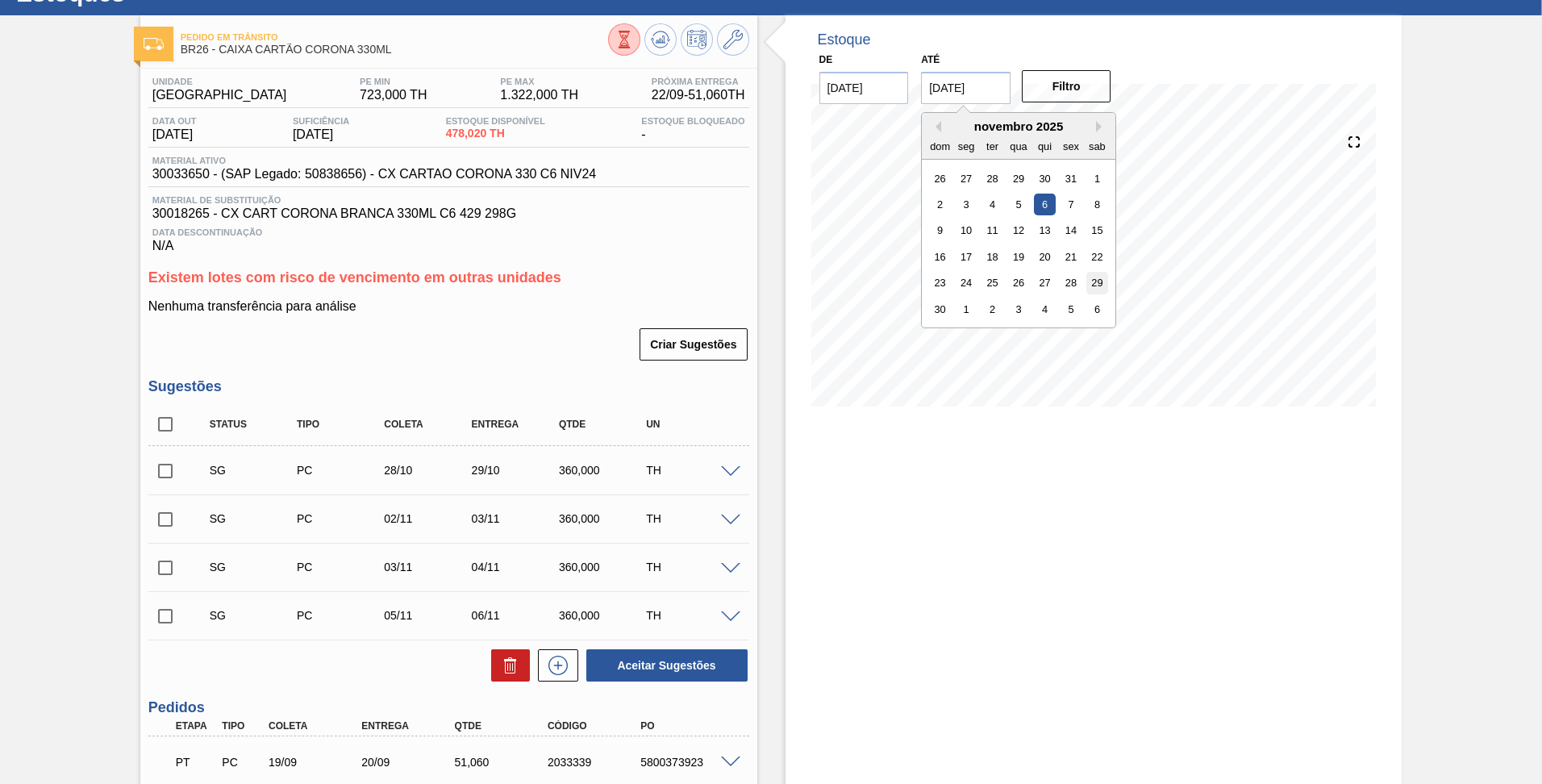
type input "[DATE]"
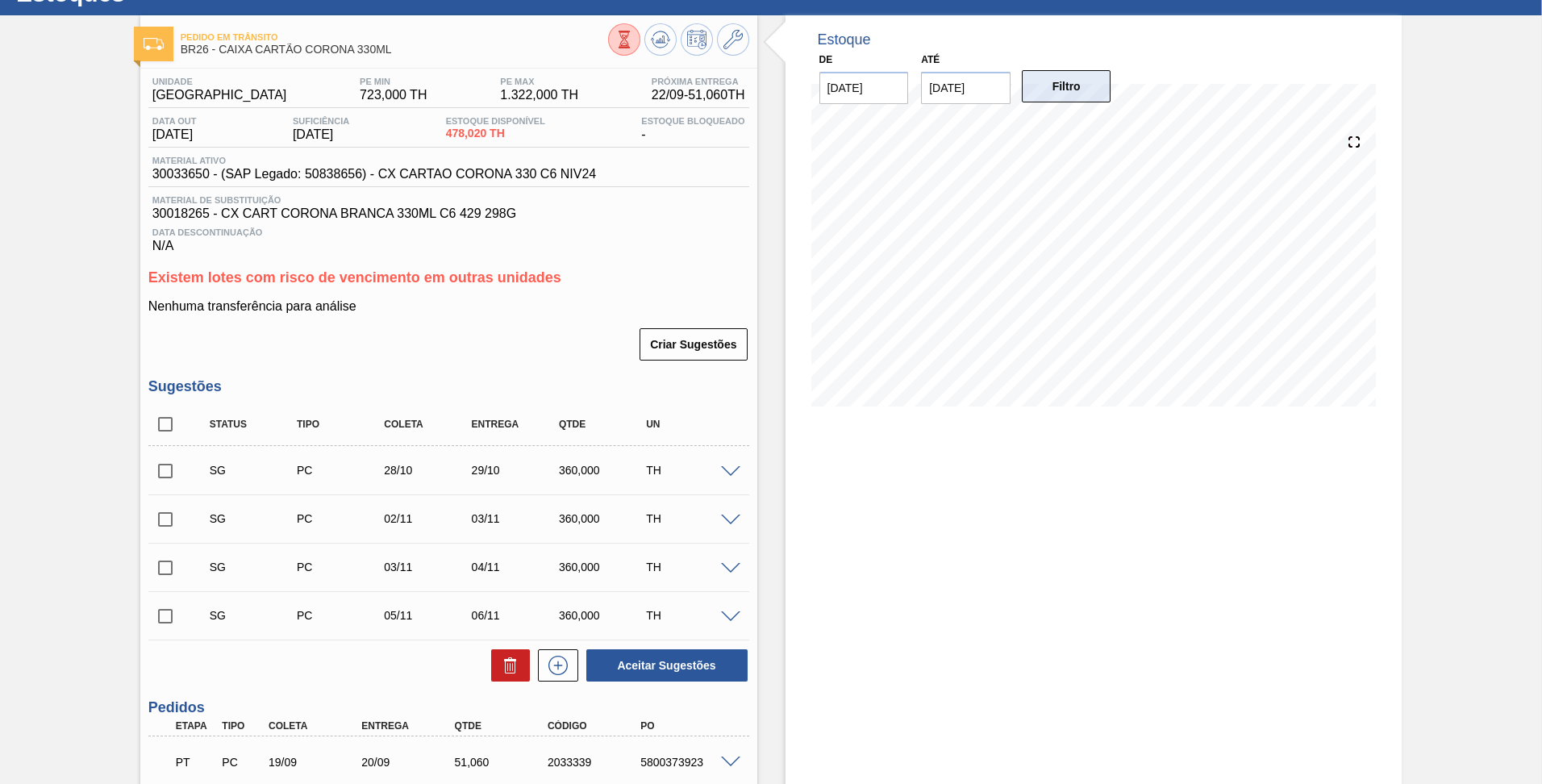
click at [1057, 94] on button "Filtro" at bounding box center [1067, 86] width 90 height 32
click at [1044, 553] on div "Estoque De [DATE] Até [DATE] Filtro 16/10 Projeção de Estoque -436.404 [DOMAIN_…" at bounding box center [1094, 635] width 617 height 1240
click at [162, 470] on input "checkbox" at bounding box center [165, 470] width 34 height 34
checkbox input "true"
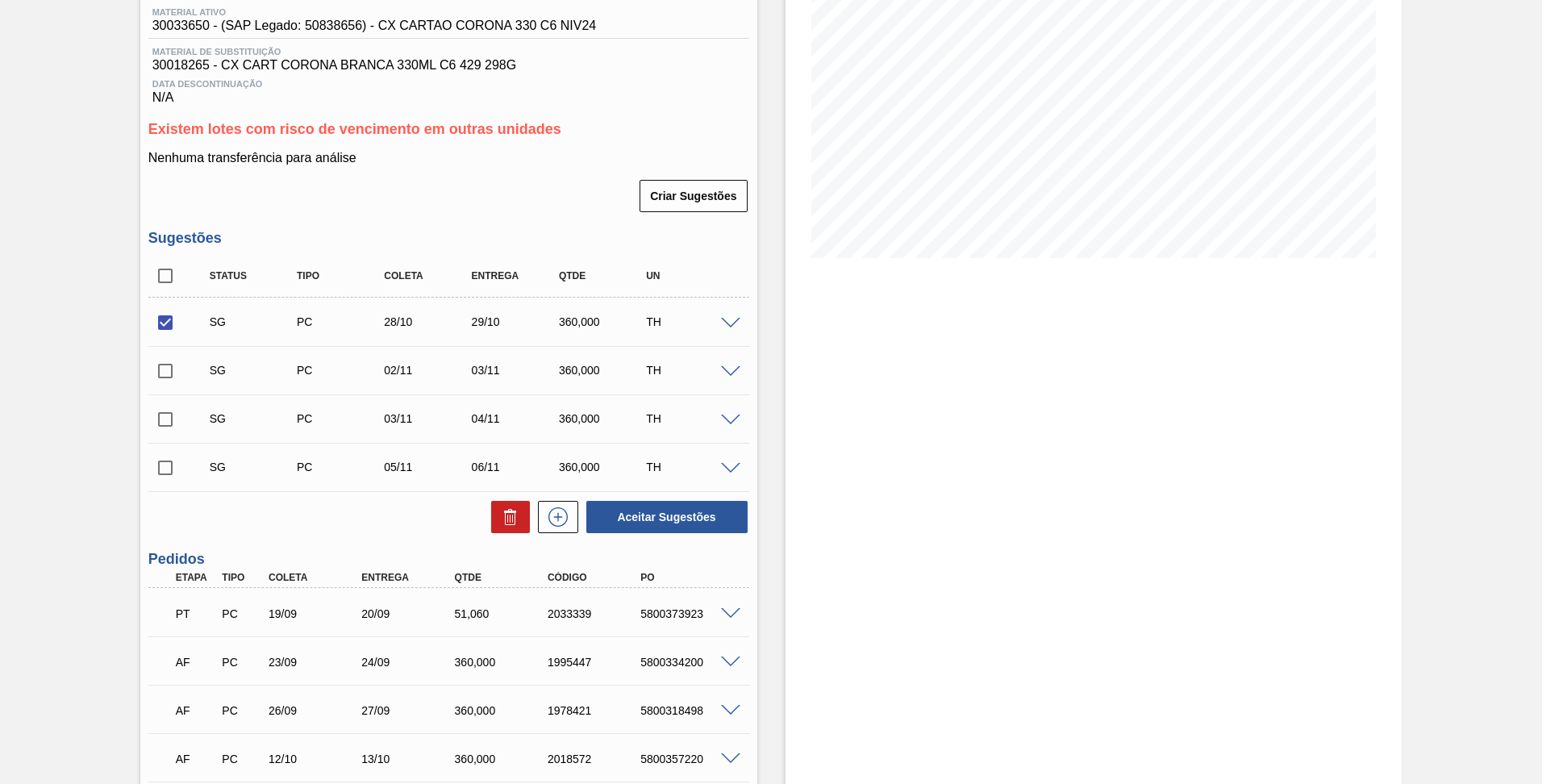
scroll to position [217, 0]
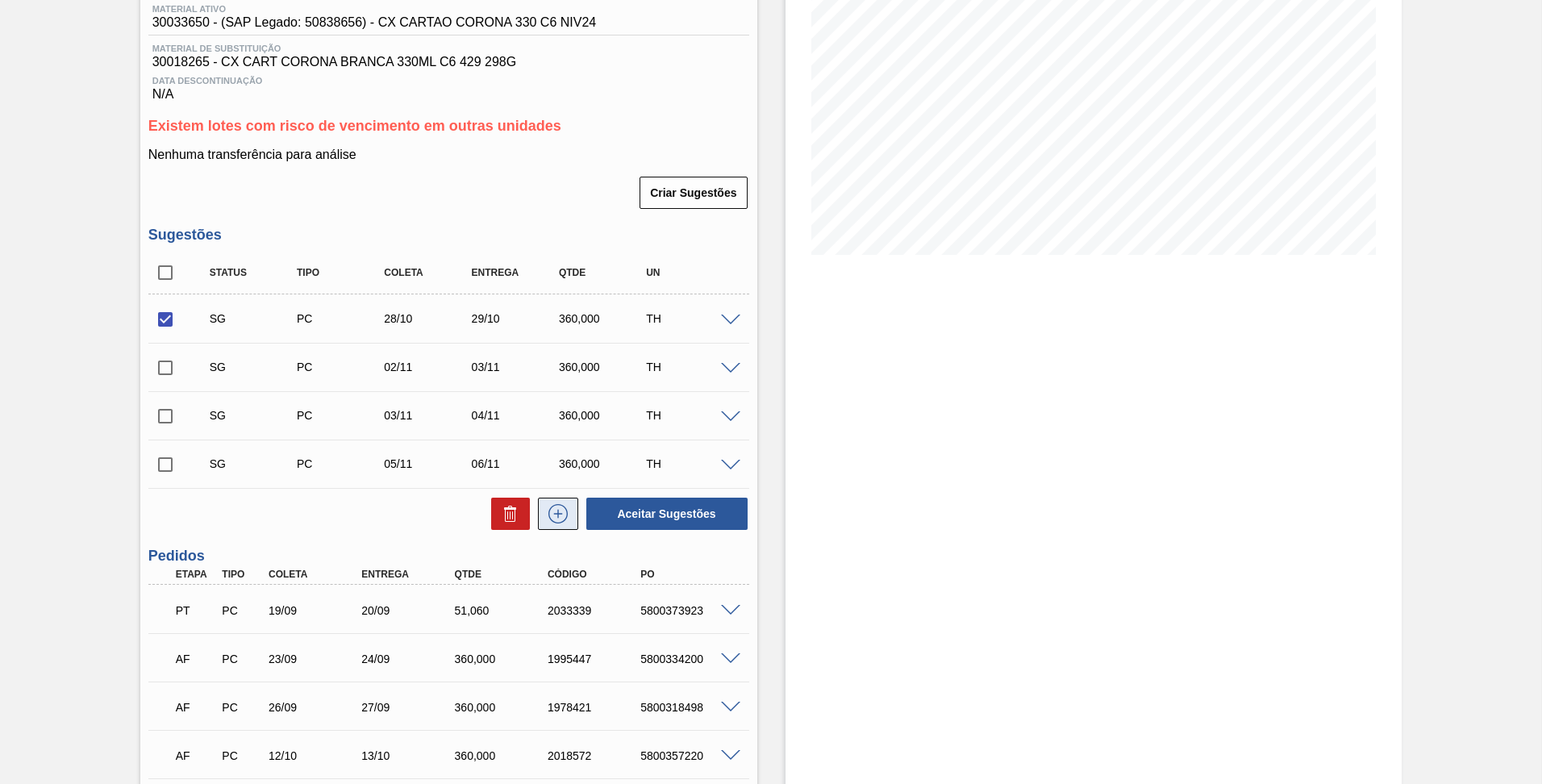
click at [550, 521] on icon at bounding box center [558, 514] width 26 height 19
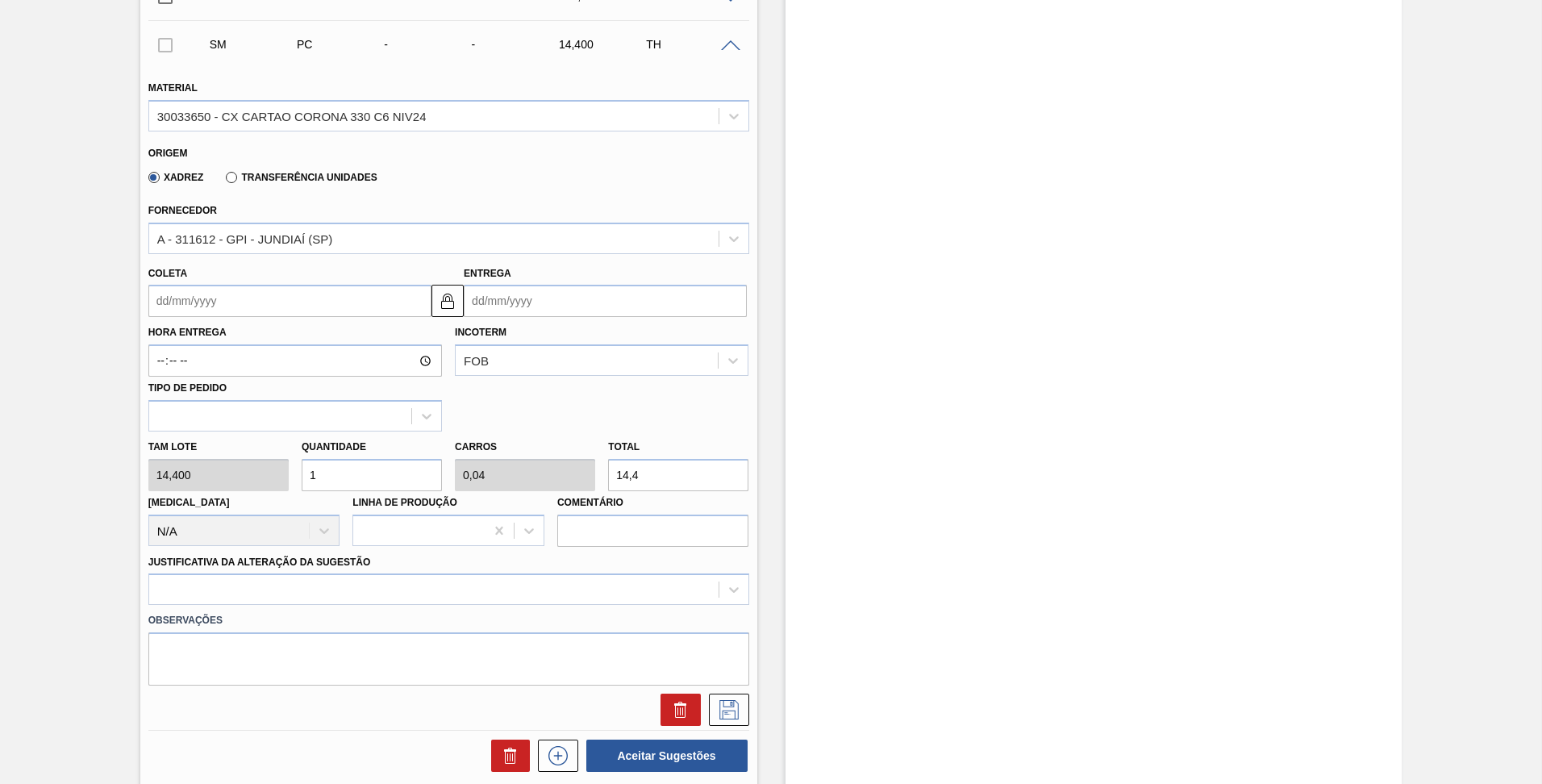
scroll to position [686, 0]
